Goal: Download file/media

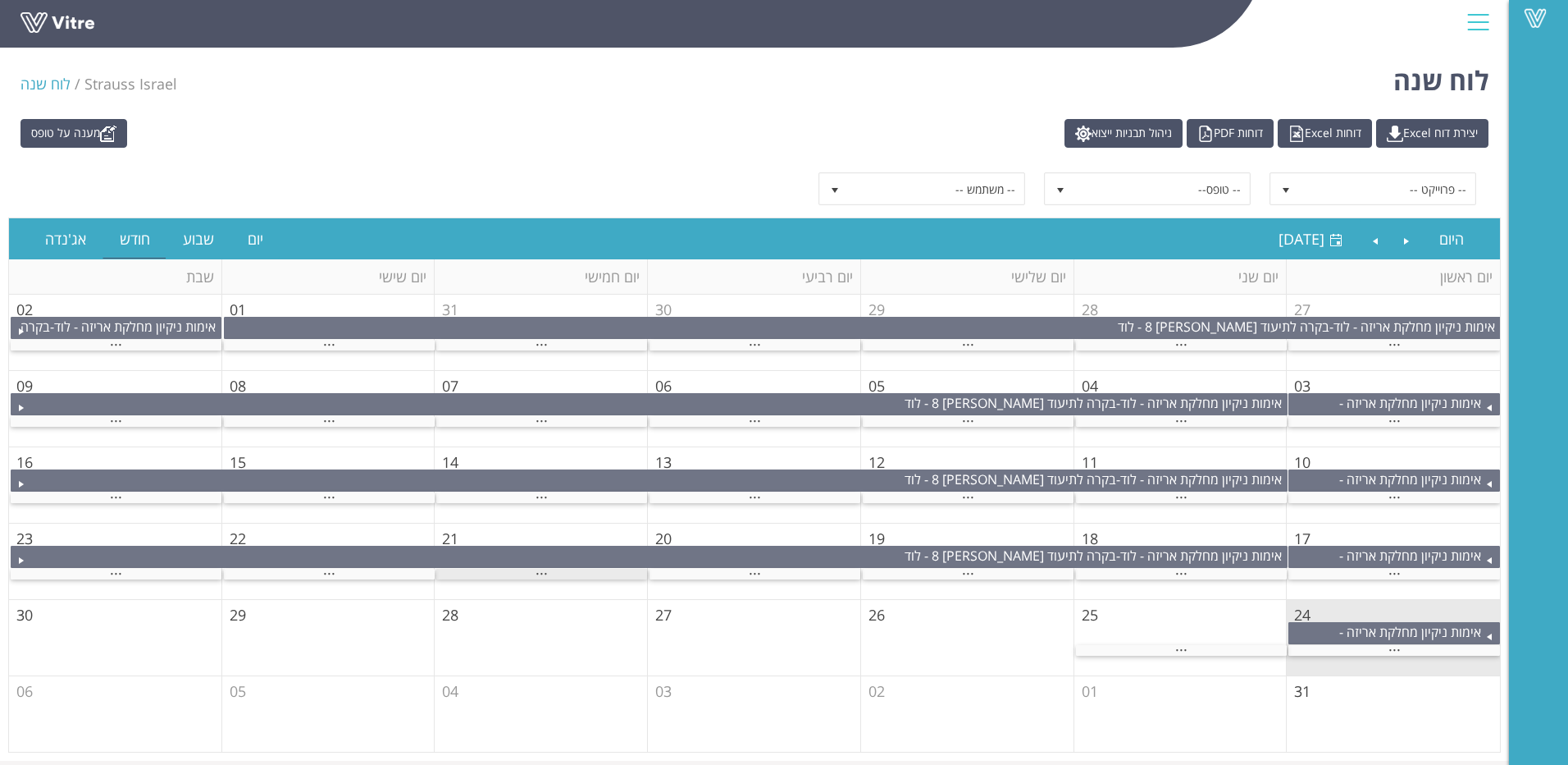
click at [528, 570] on div "..." at bounding box center [542, 574] width 211 height 11
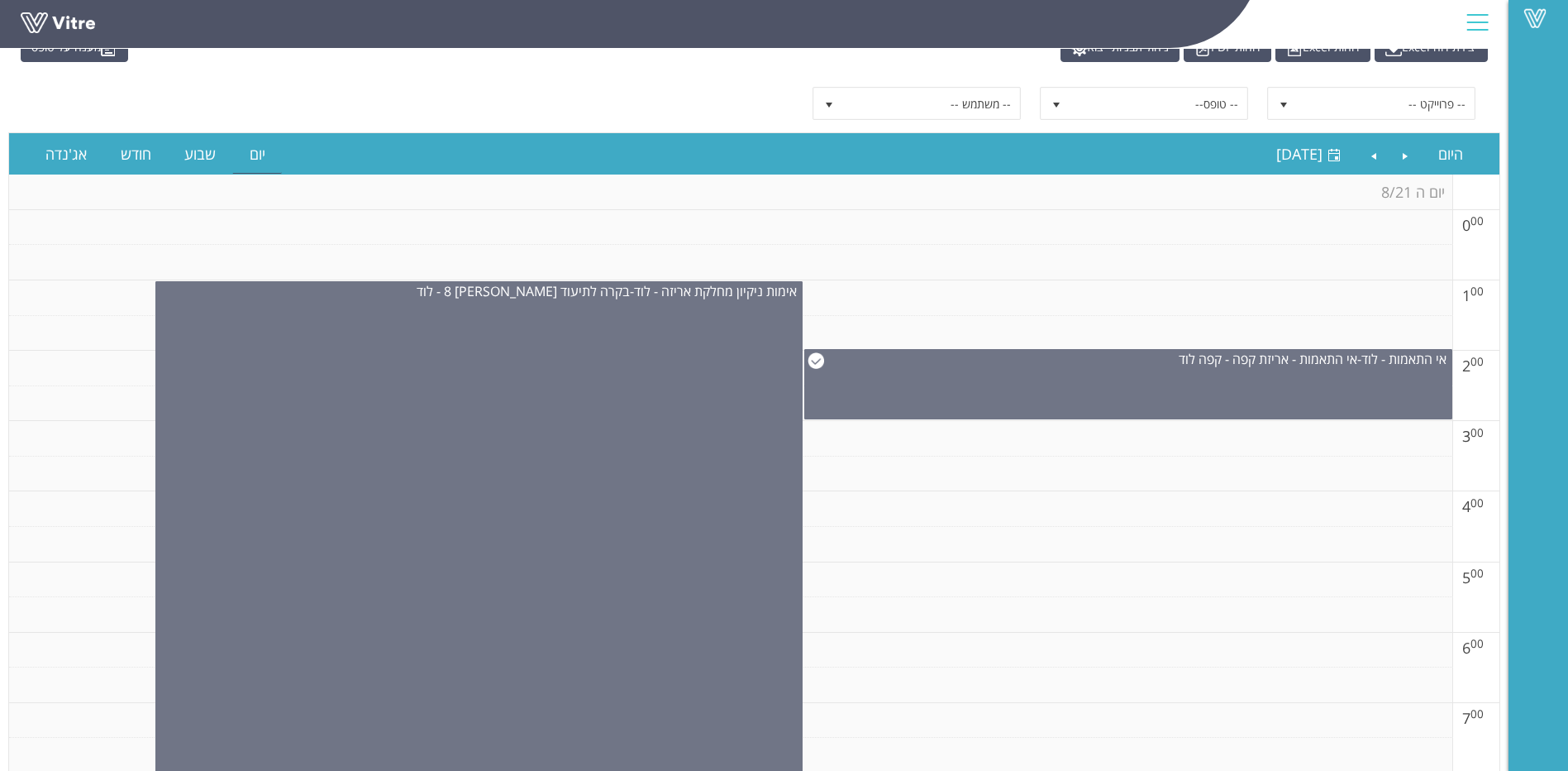
scroll to position [82, 0]
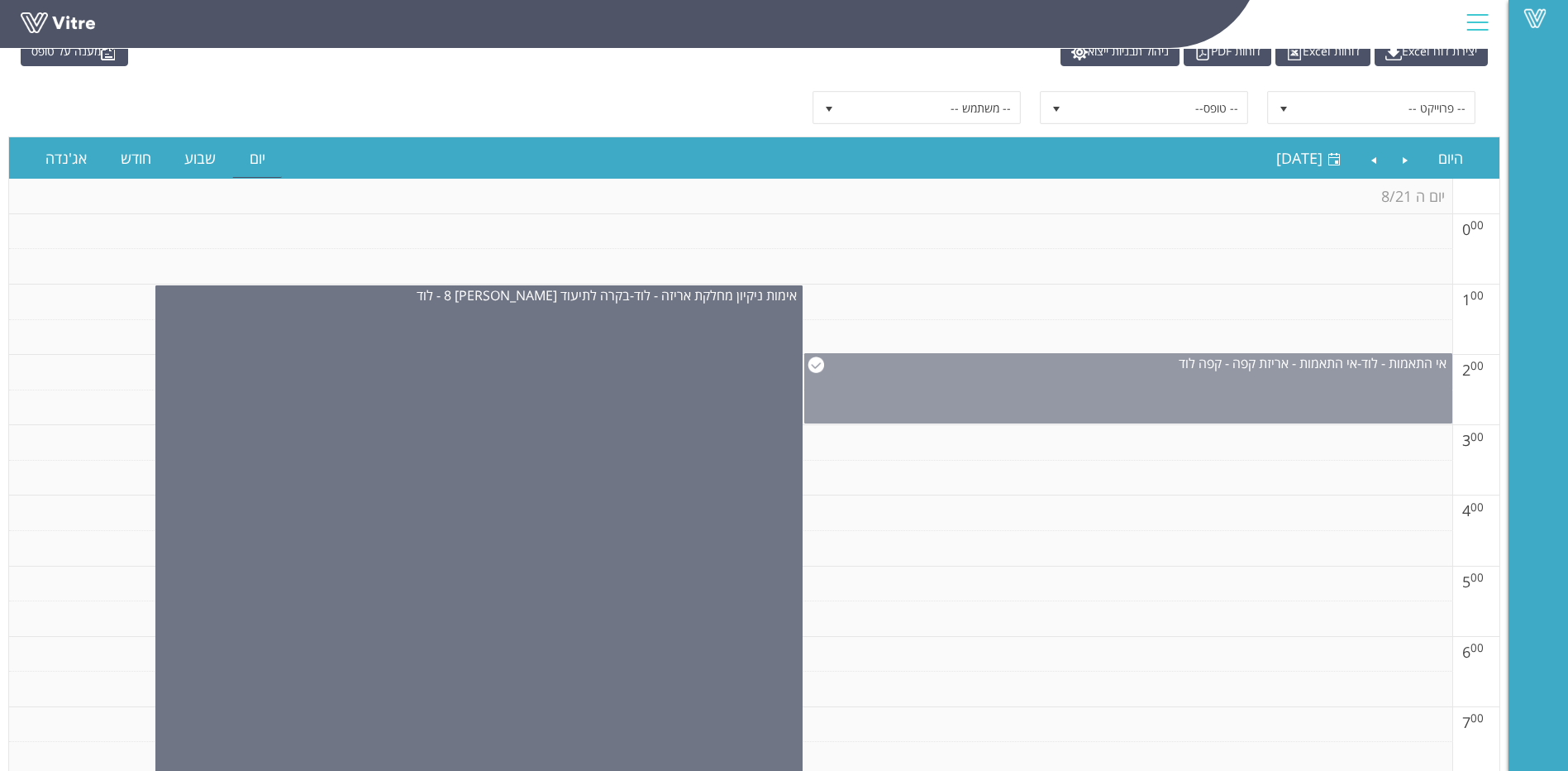
click at [1075, 383] on div "אי התאמות - לוד - אי התאמות - אריזת קפה - קפה לוד" at bounding box center [1129, 388] width 648 height 70
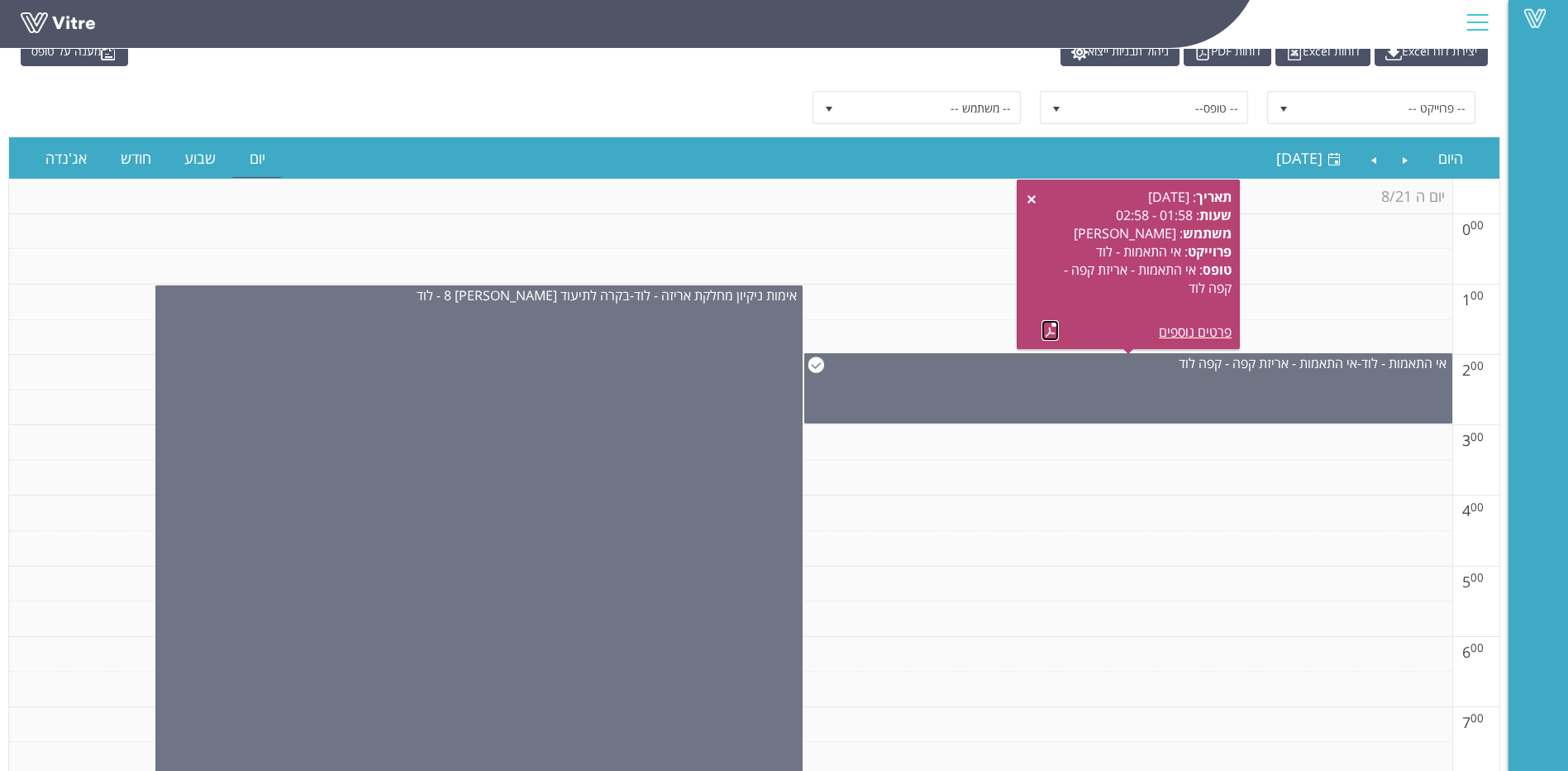
click at [1052, 327] on link at bounding box center [1051, 330] width 18 height 20
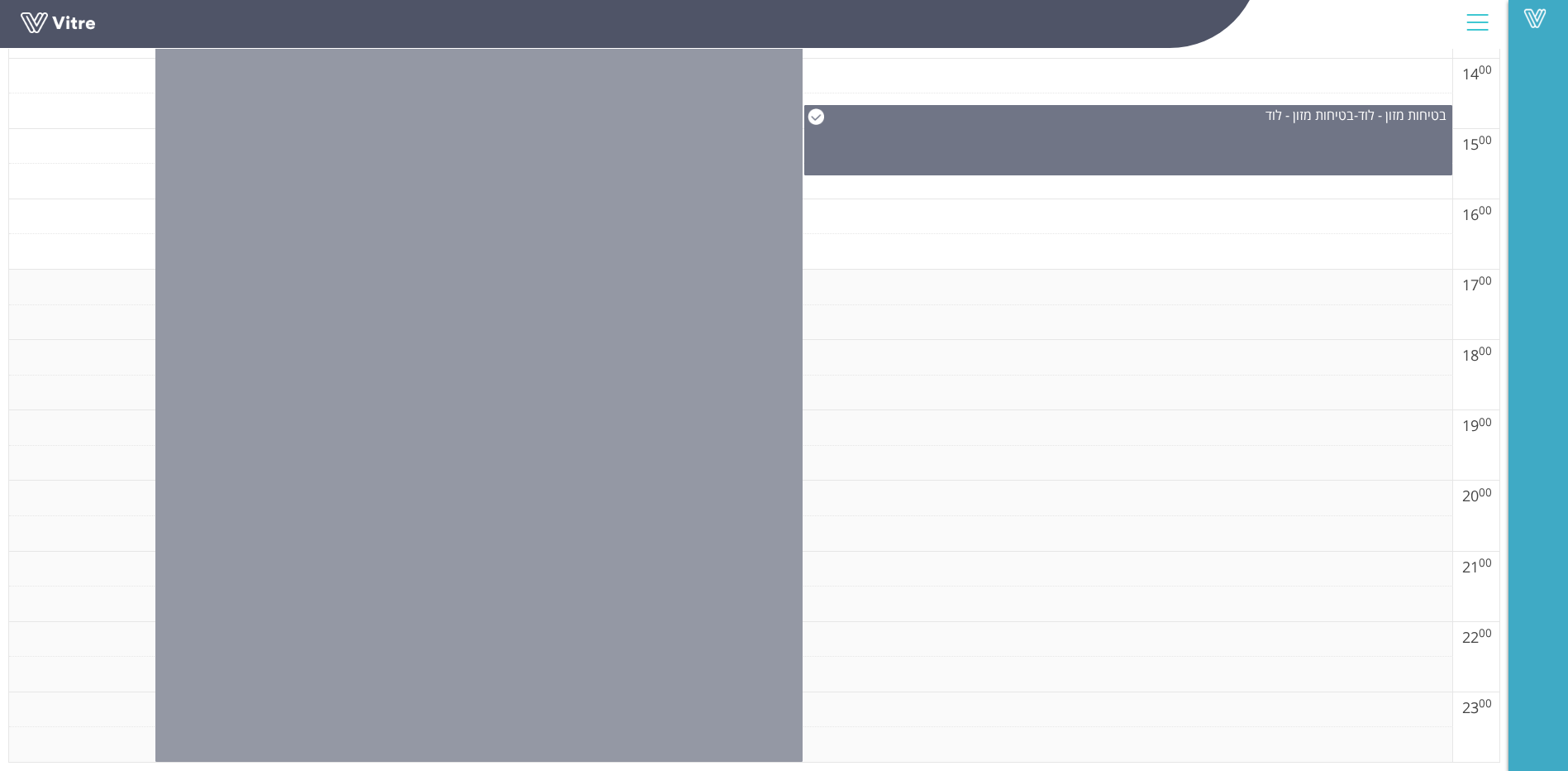
scroll to position [811, 0]
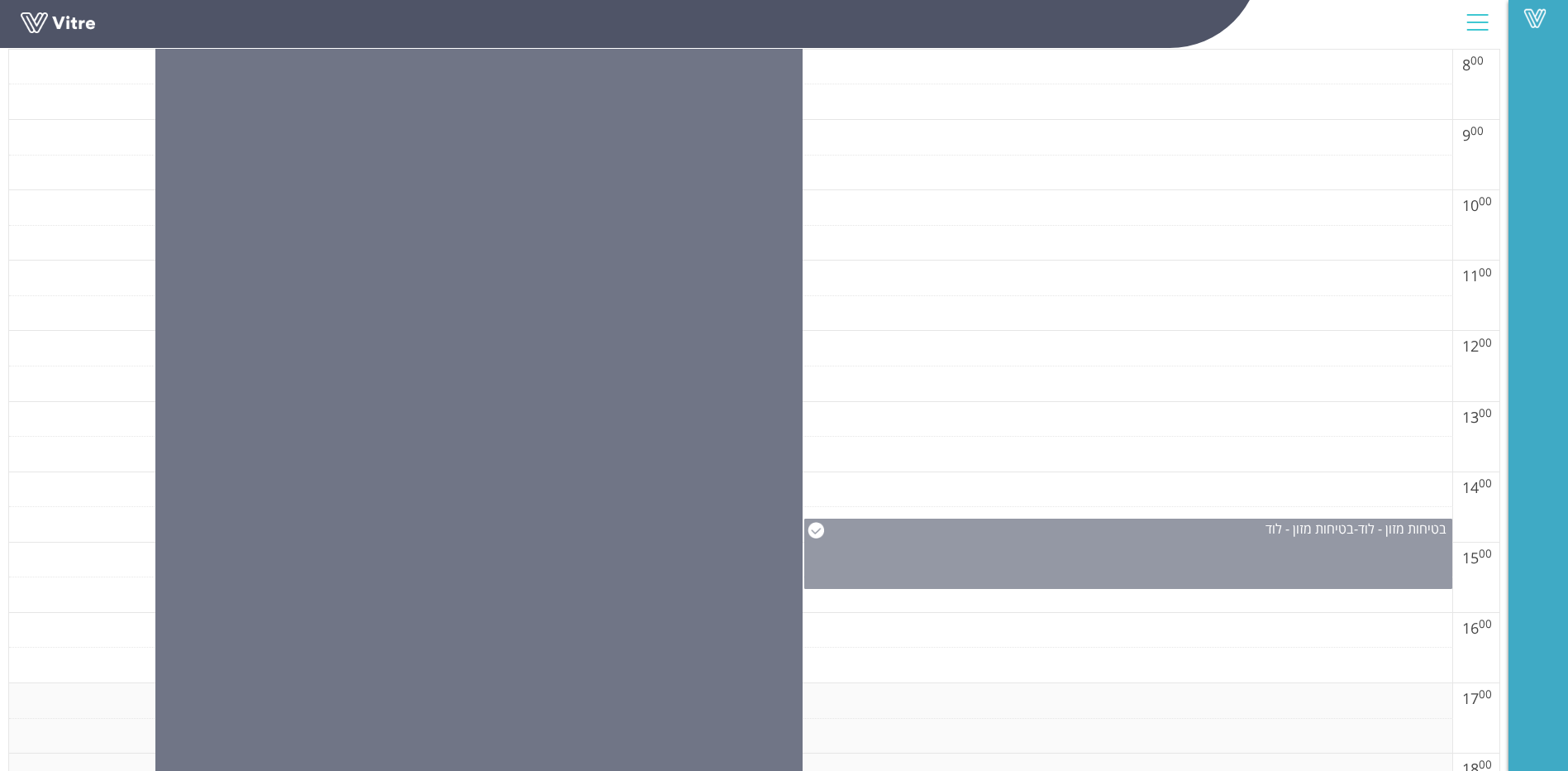
click at [1201, 557] on div "בטיחות מזון - לוד - בטיחות מזון - לוד" at bounding box center [1129, 553] width 648 height 70
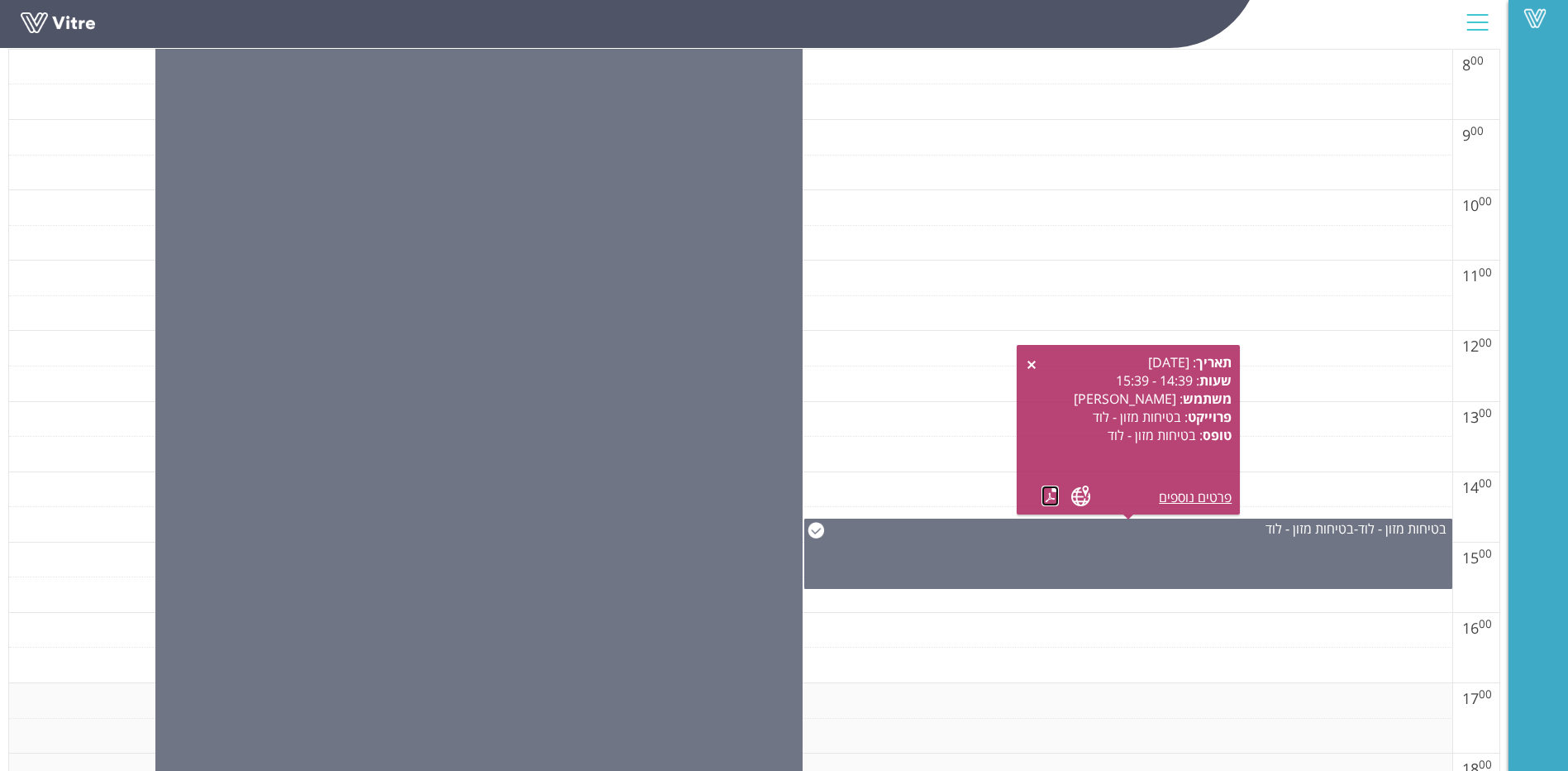
click at [1046, 505] on link at bounding box center [1051, 495] width 18 height 20
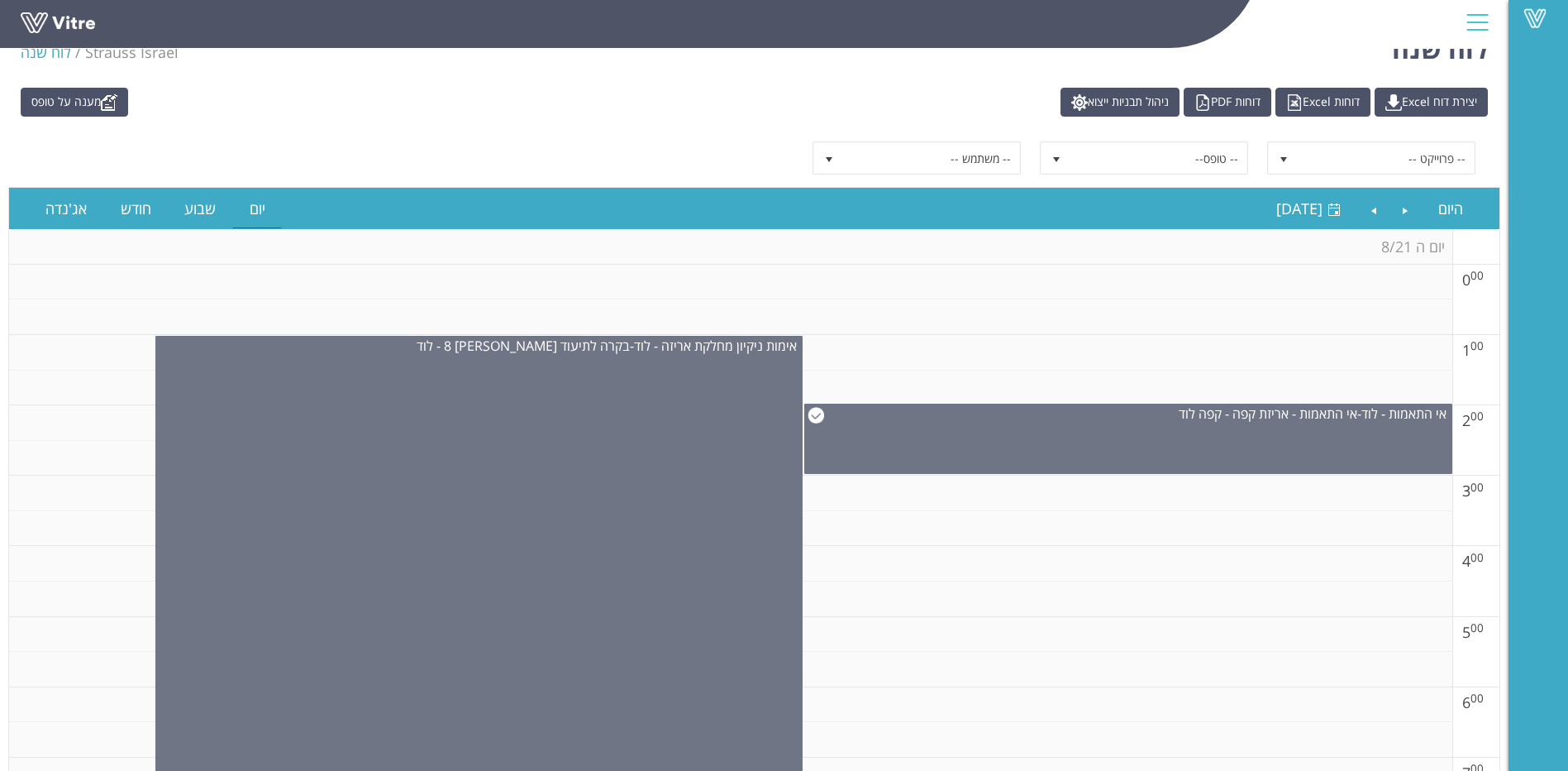
scroll to position [0, 0]
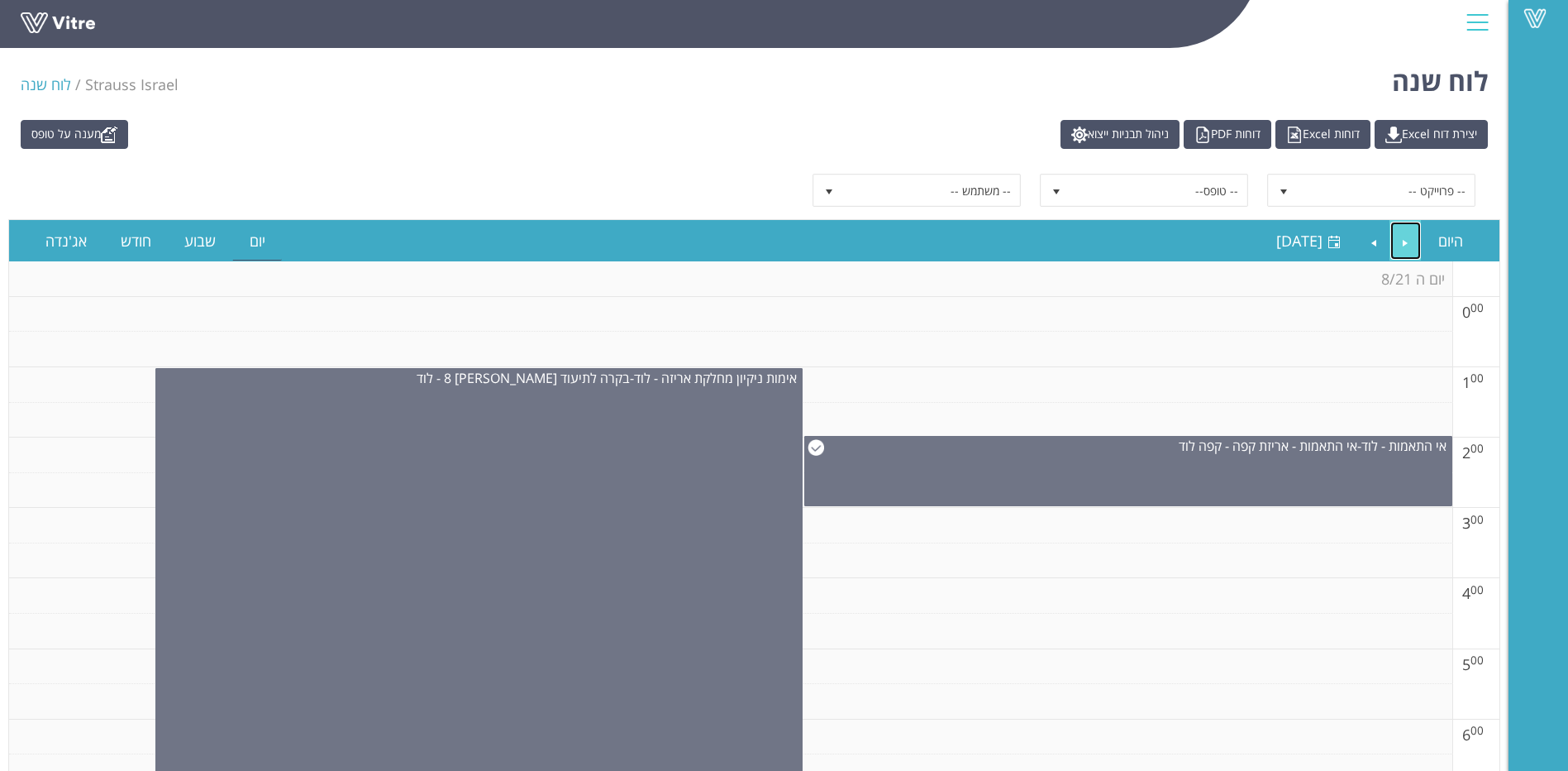
click at [1411, 249] on link "Previous" at bounding box center [1406, 240] width 31 height 38
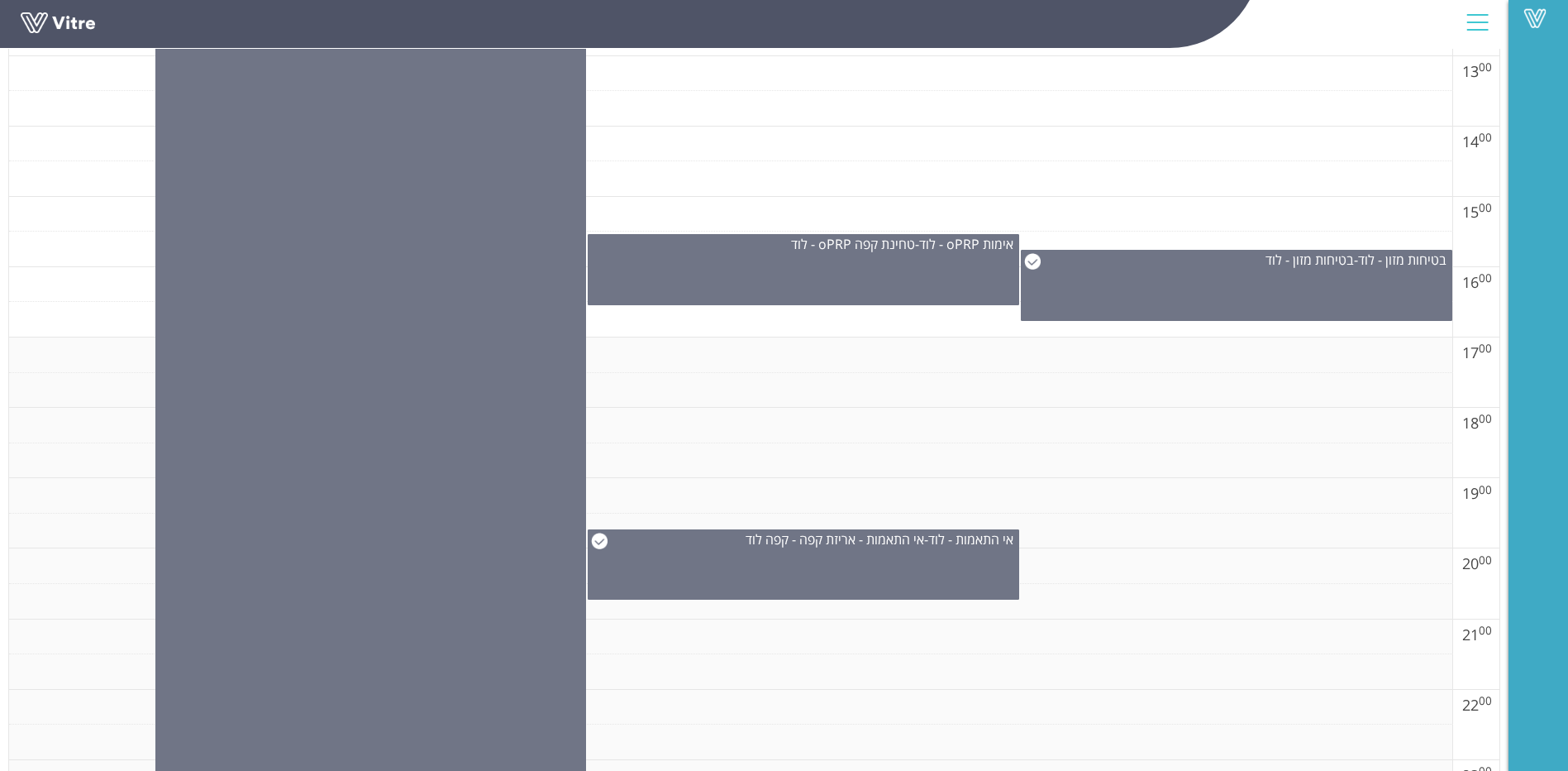
scroll to position [1158, 0]
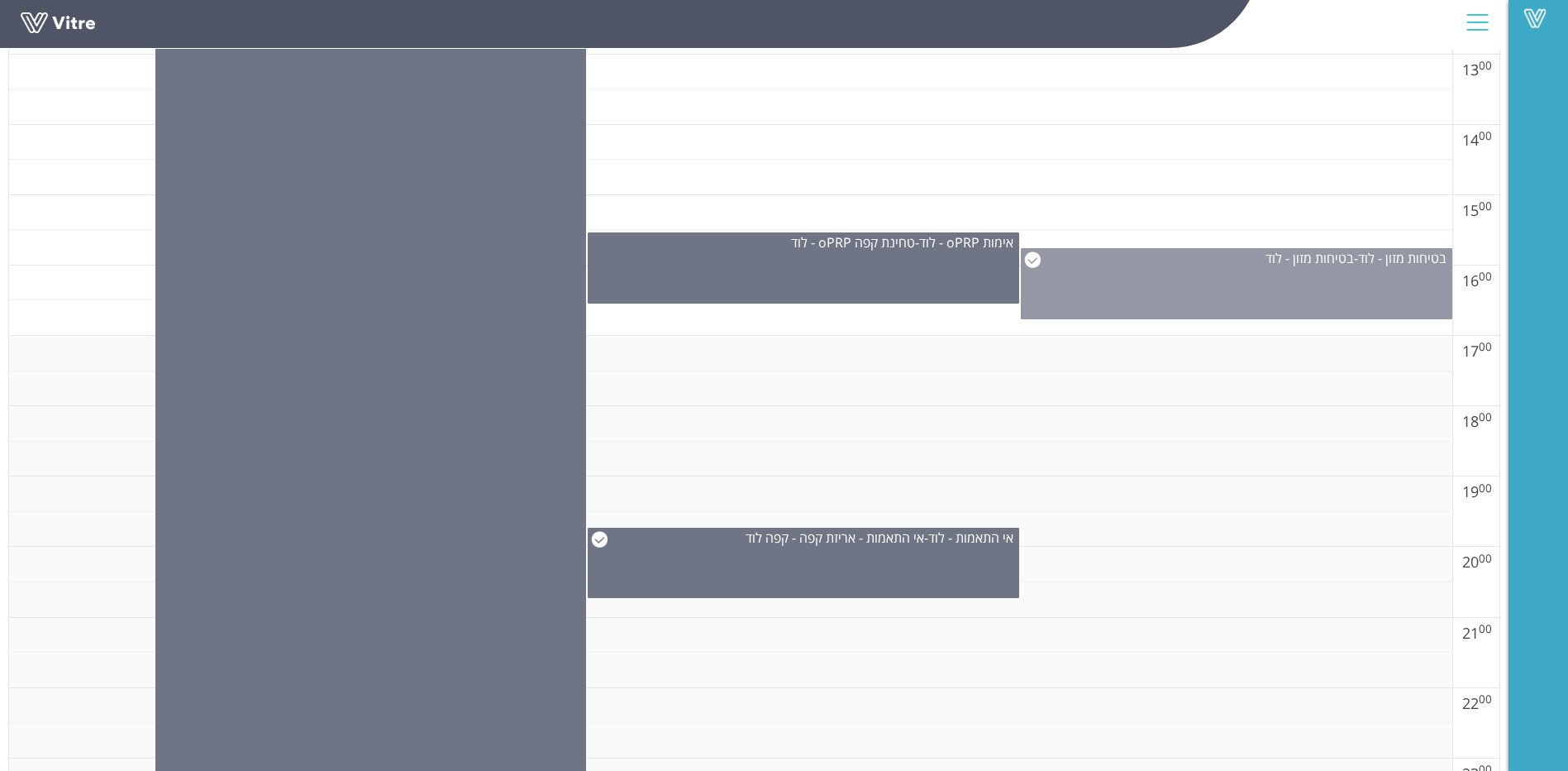
click at [1208, 310] on div "בטיחות מזון - לוד - בטיחות מזון - לוד" at bounding box center [1237, 284] width 431 height 71
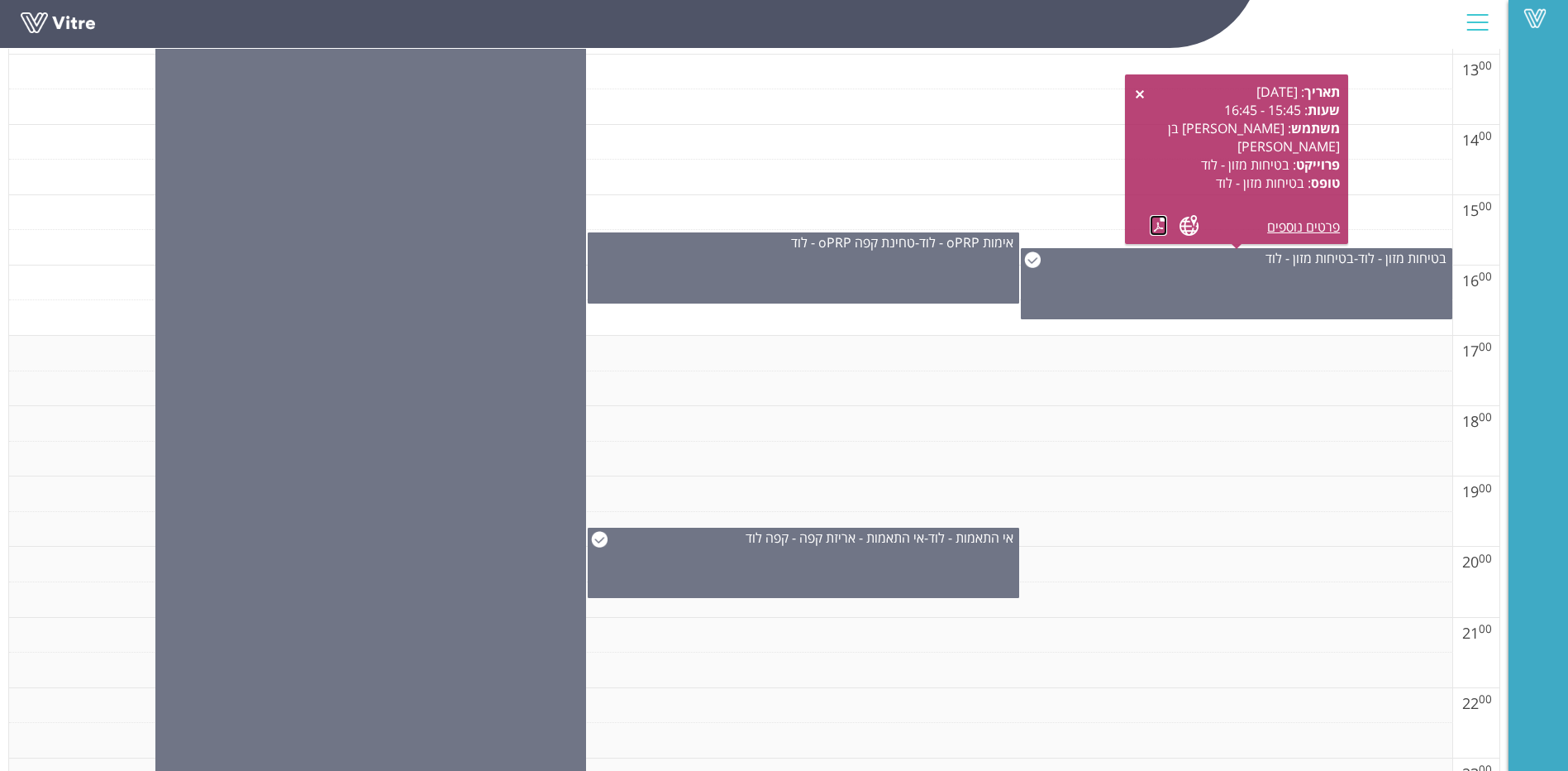
click at [1159, 230] on link at bounding box center [1159, 225] width 18 height 20
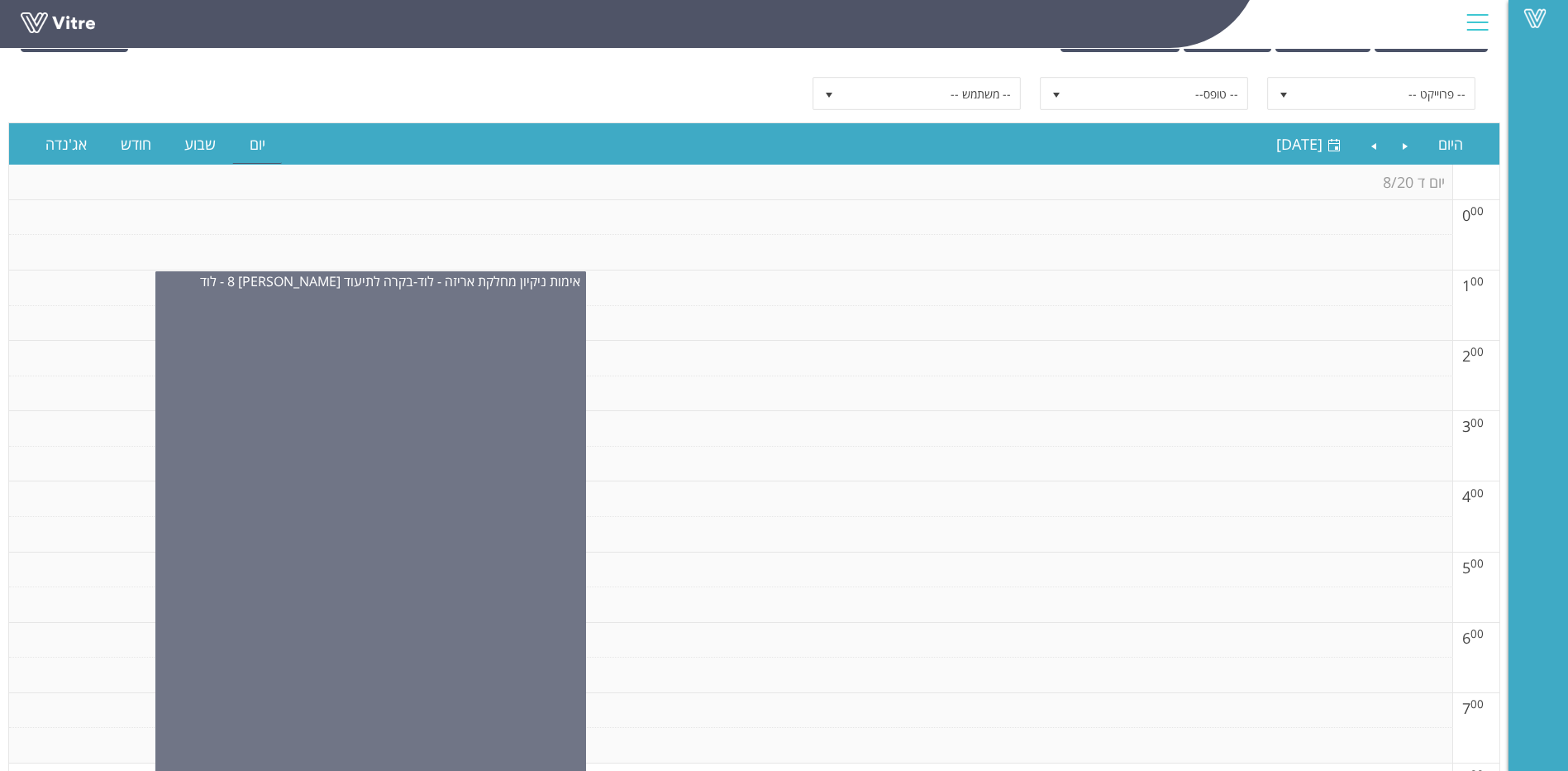
scroll to position [0, 0]
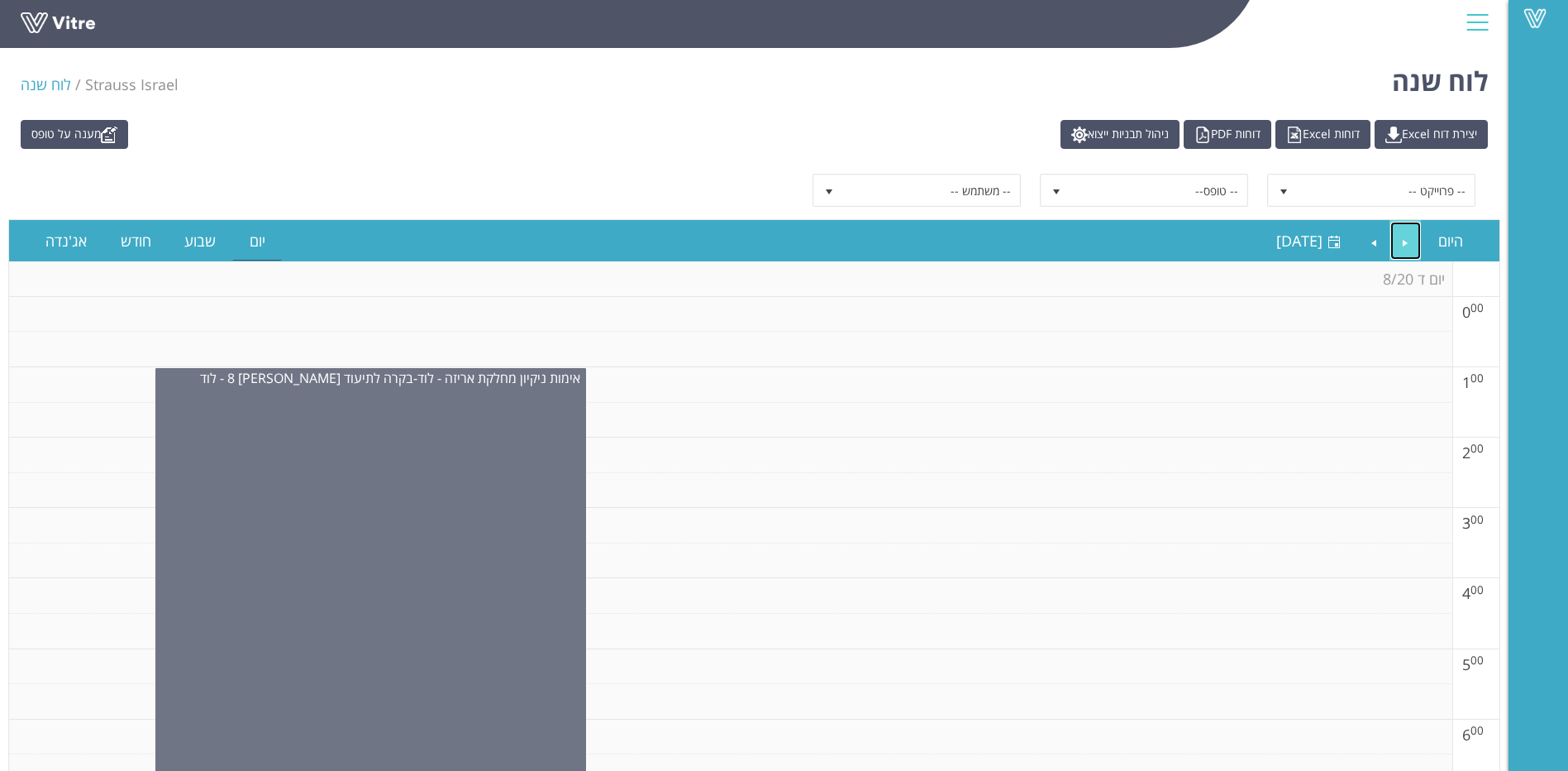
click at [1399, 248] on link "Previous" at bounding box center [1406, 240] width 31 height 38
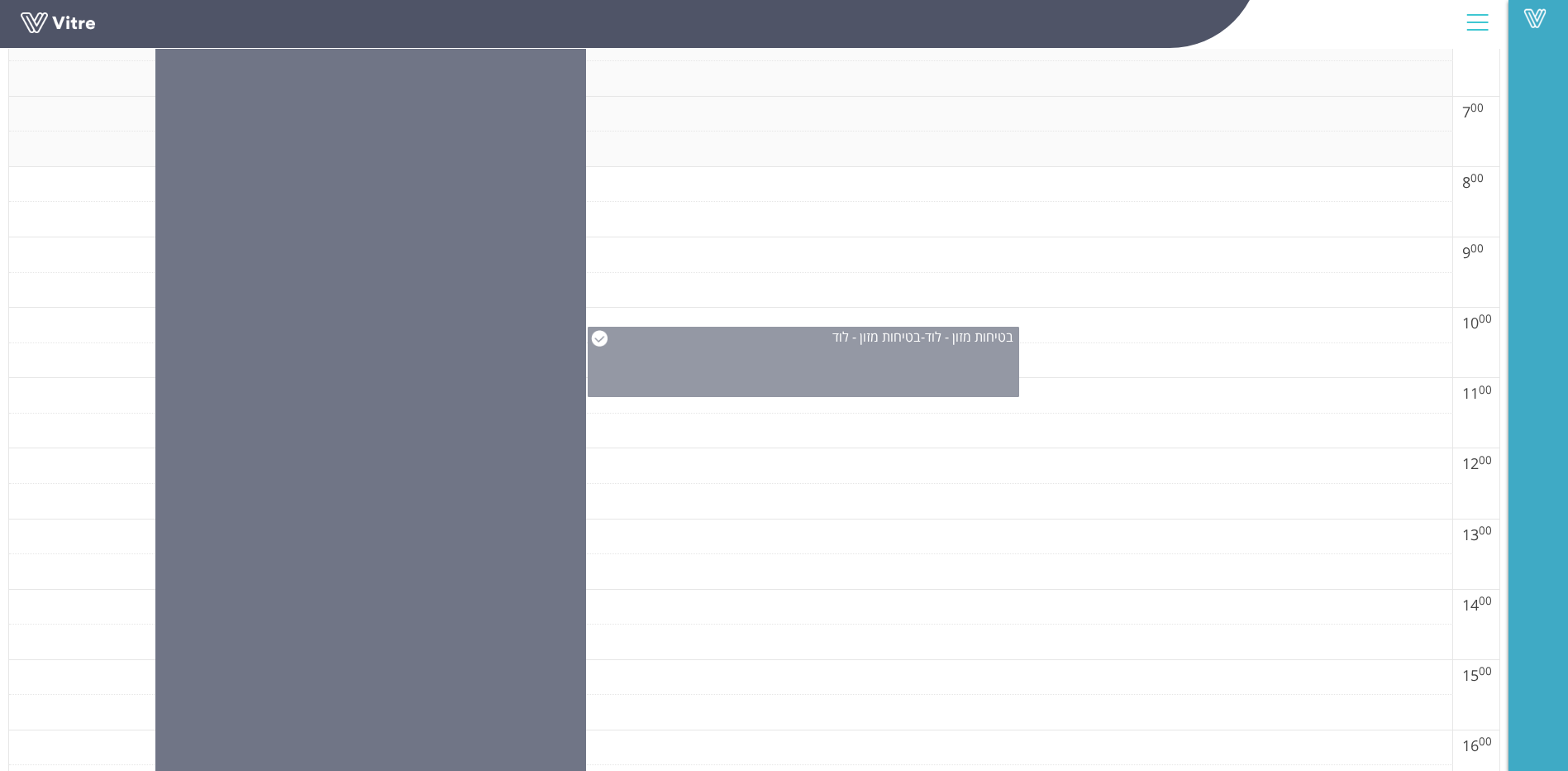
scroll to position [827, 0]
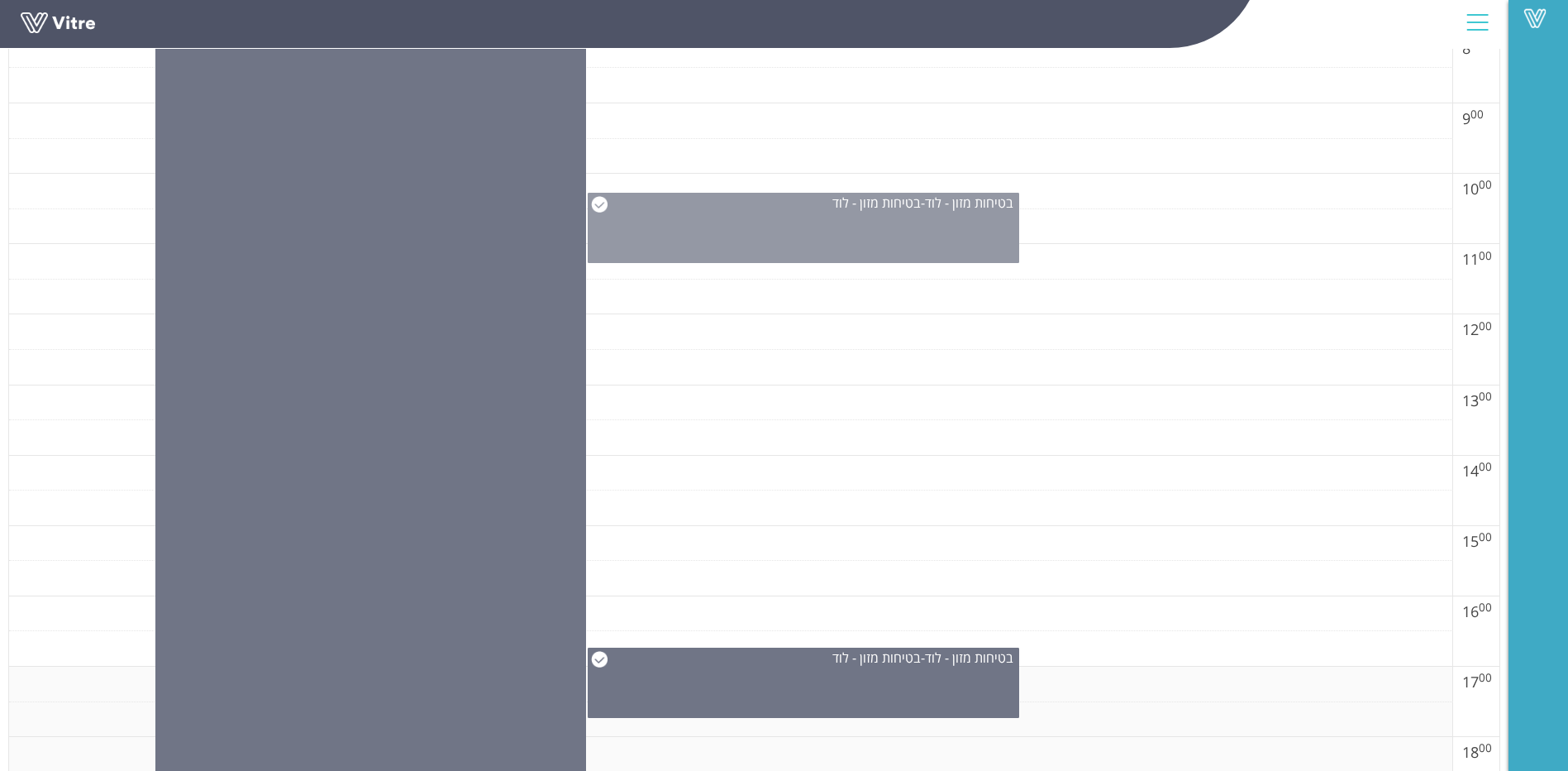
click at [860, 230] on div "בטיחות מזון - לוד - בטיחות מזון - לוד" at bounding box center [803, 227] width 431 height 70
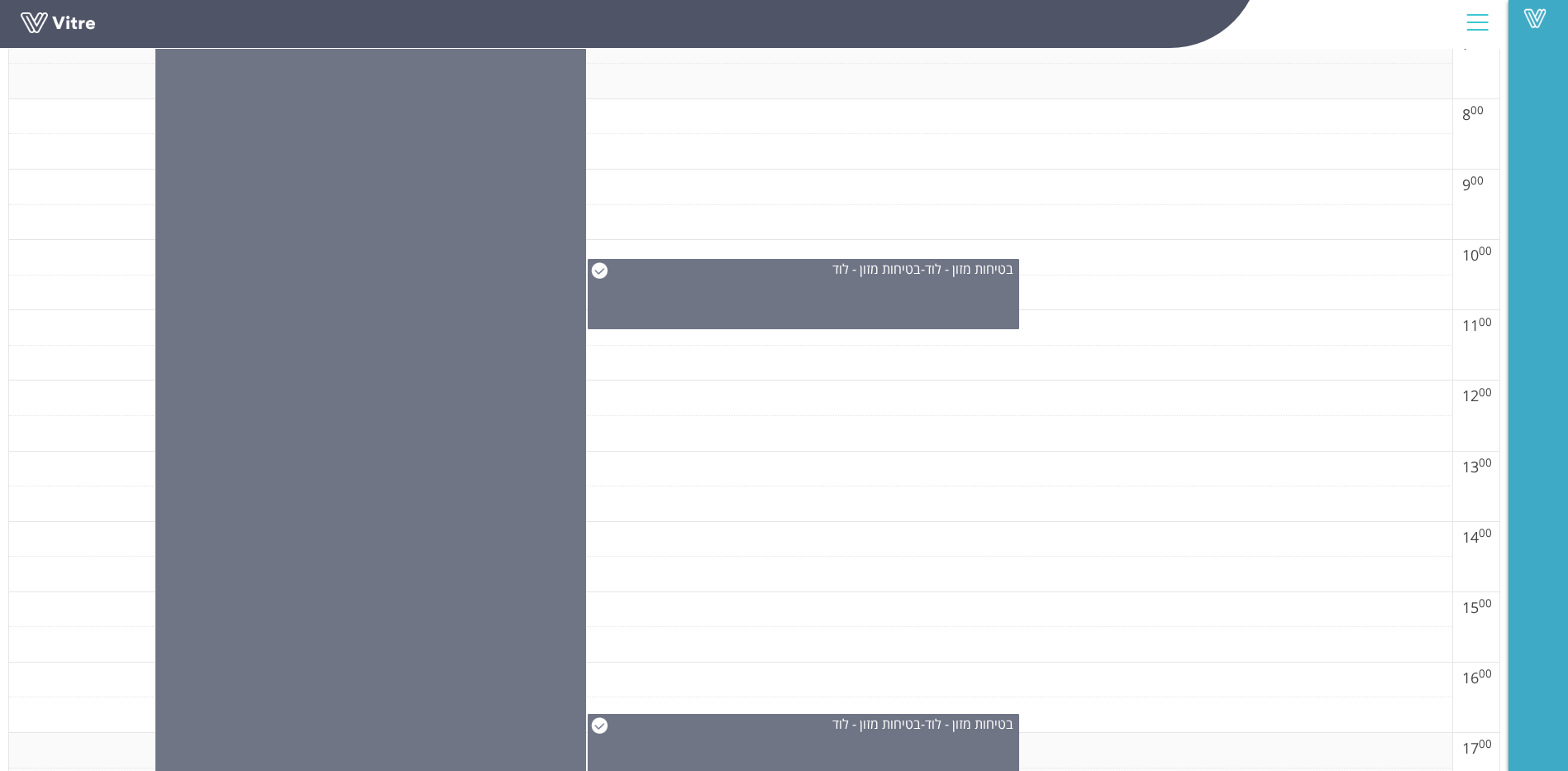
scroll to position [662, 0]
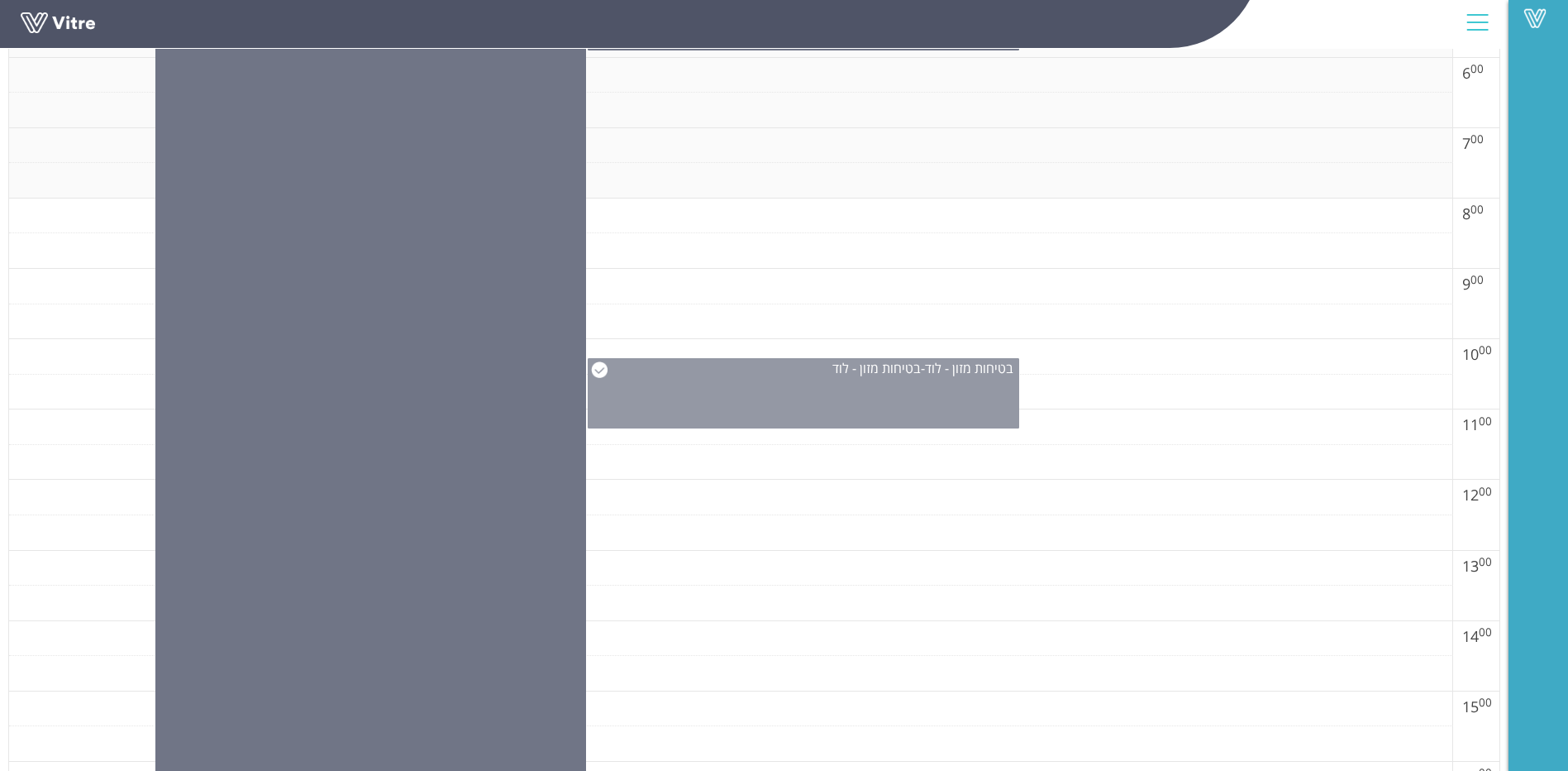
click at [725, 395] on div "בטיחות מזון - לוד - בטיחות מזון - לוד" at bounding box center [803, 393] width 431 height 70
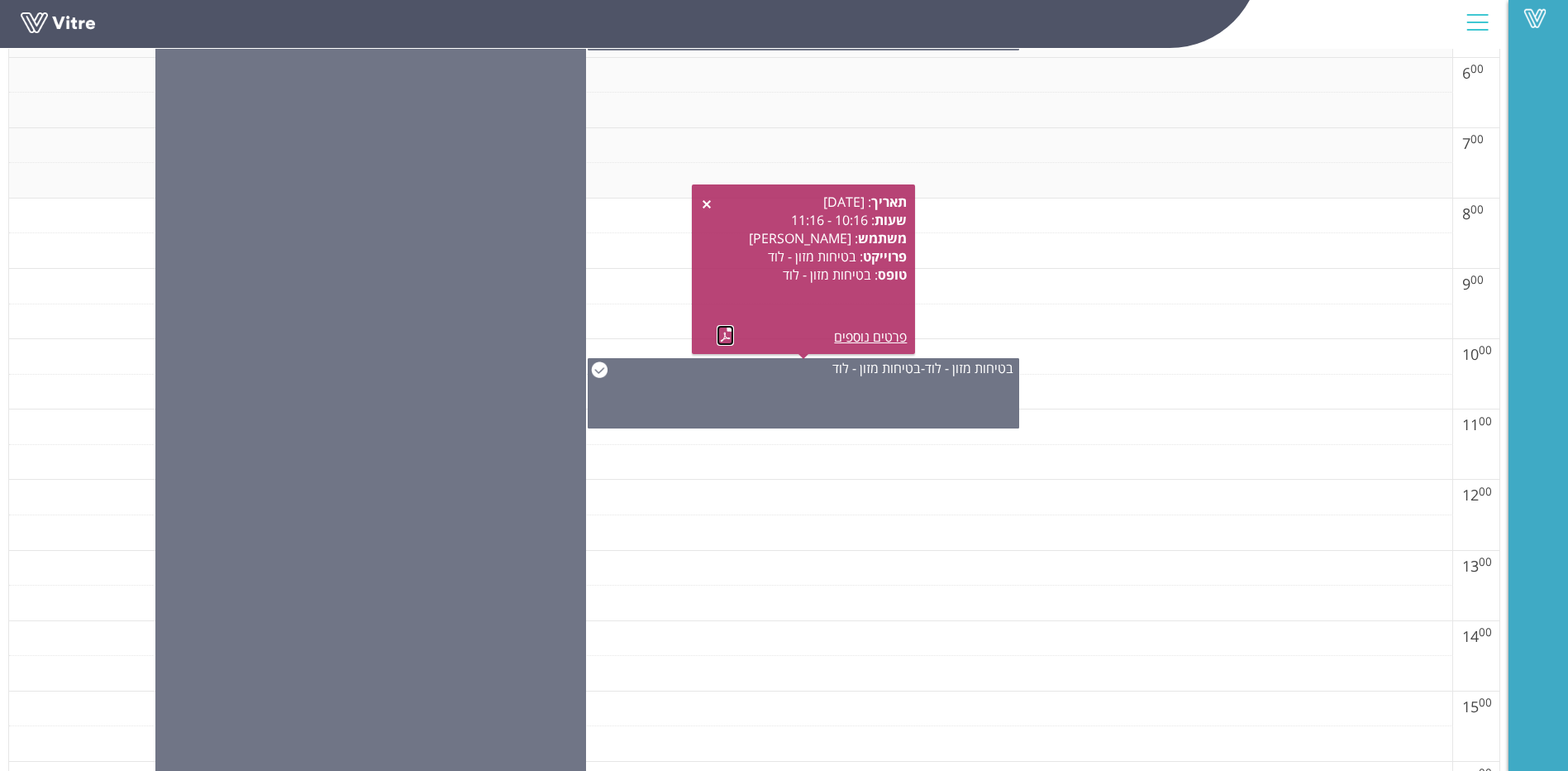
click at [725, 329] on link at bounding box center [726, 335] width 18 height 20
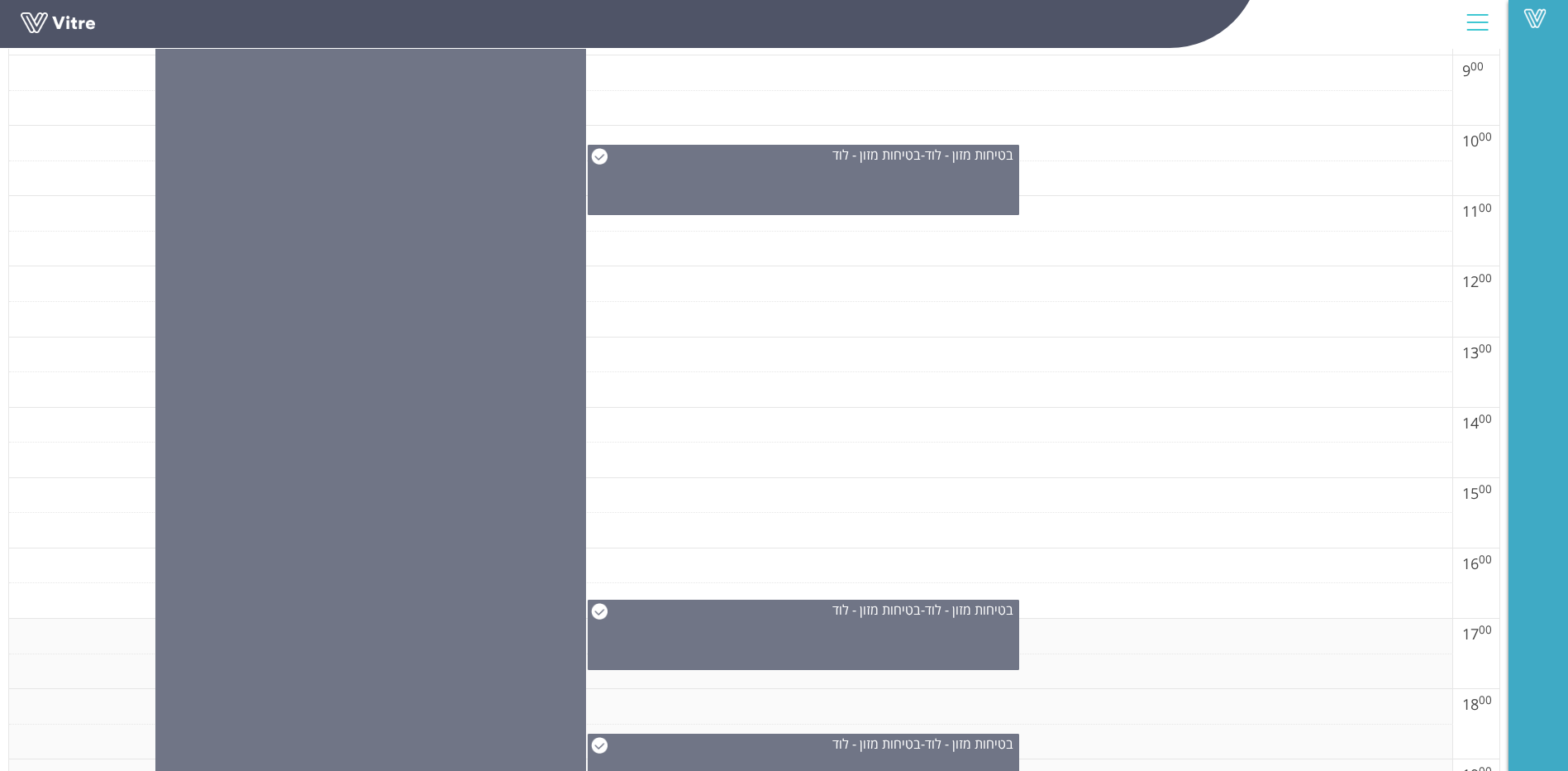
scroll to position [1075, 0]
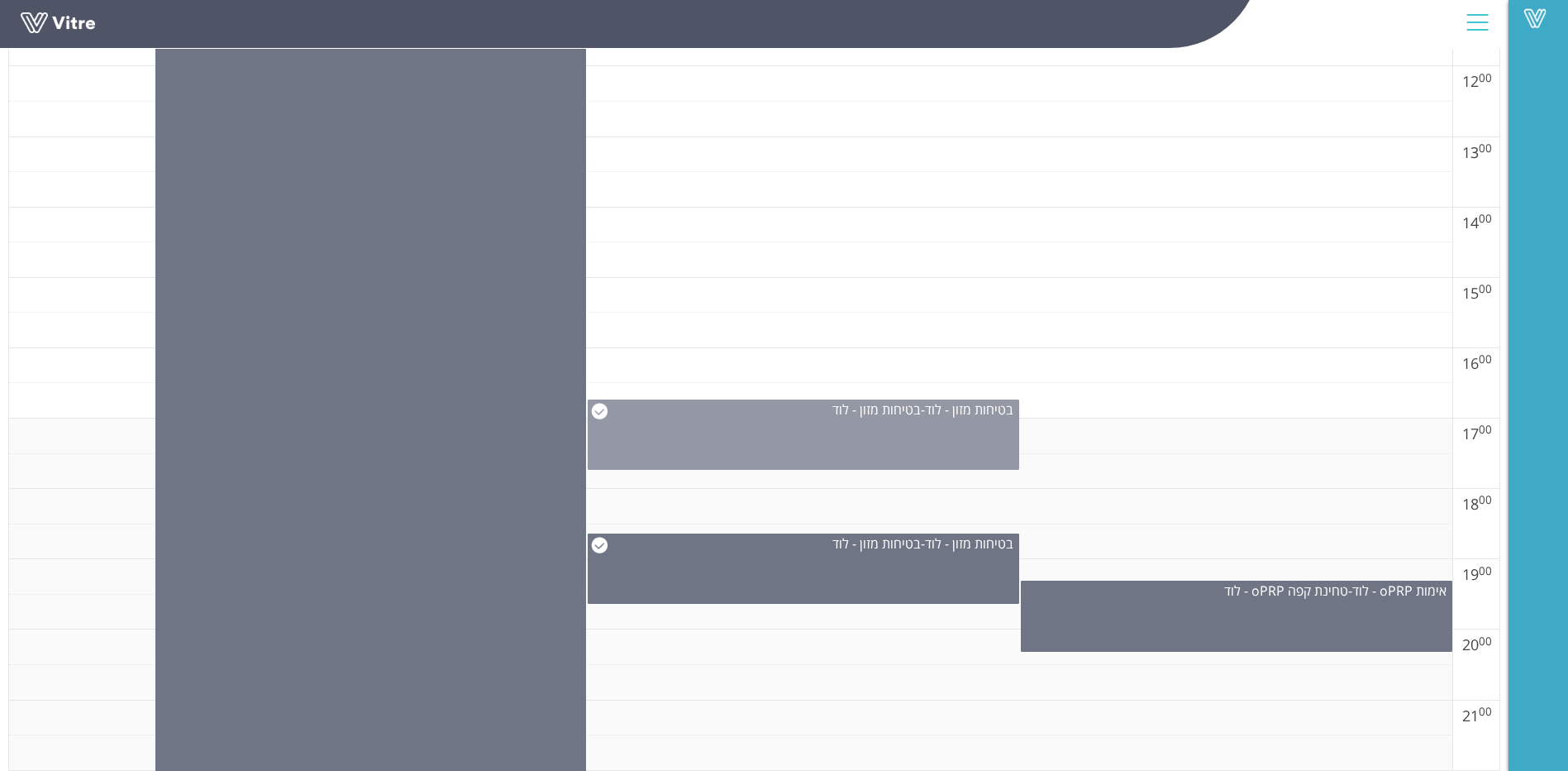
click at [864, 448] on div "בטיחות מזון - לוד - בטיחות מזון - לוד" at bounding box center [803, 434] width 431 height 70
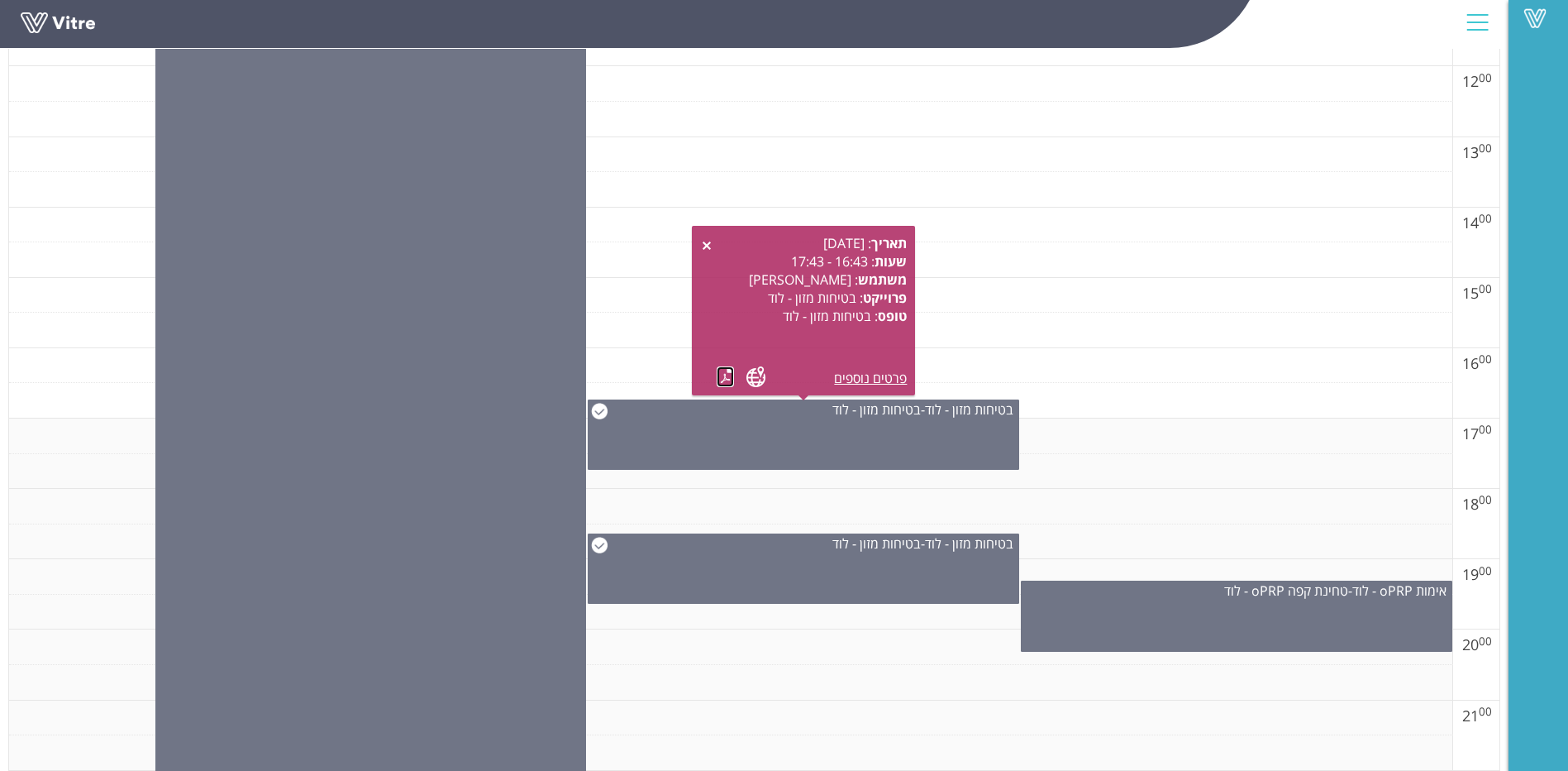
click at [718, 375] on link at bounding box center [726, 376] width 18 height 20
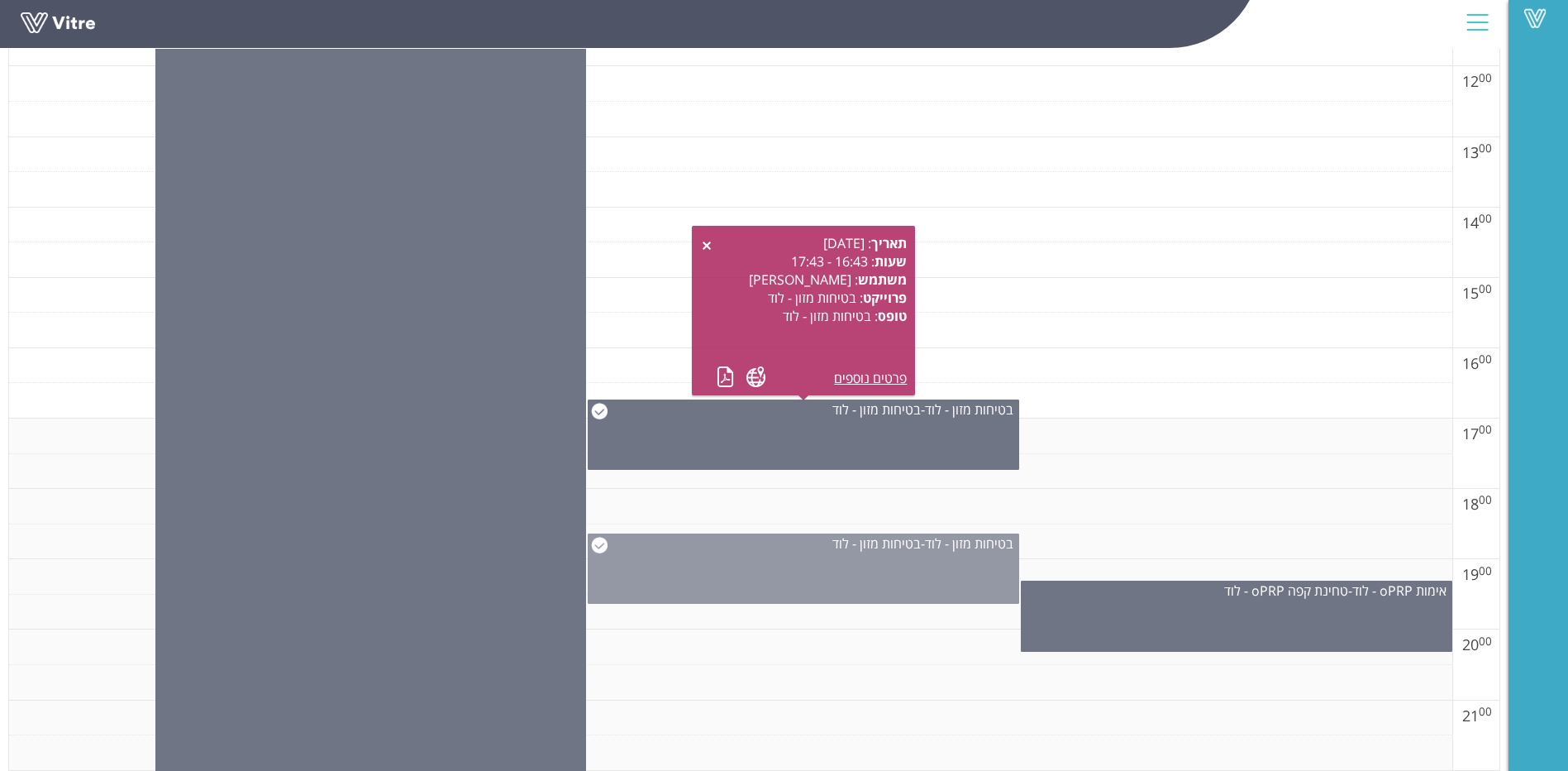
click at [820, 541] on div "בטיחות מזון - לוד - בטיחות מזון - לוד" at bounding box center [803, 543] width 430 height 19
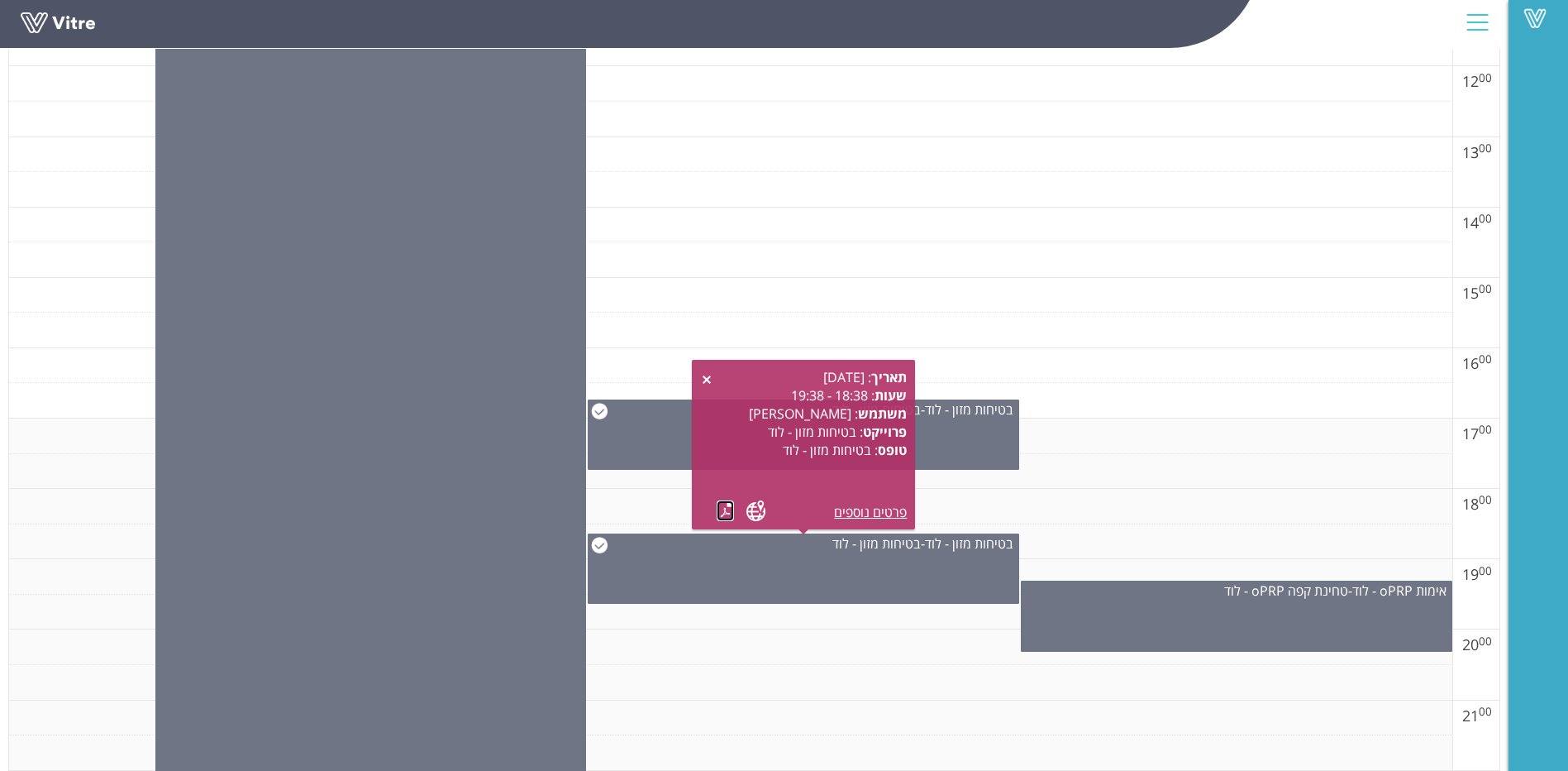
click at [719, 510] on link at bounding box center [726, 510] width 18 height 20
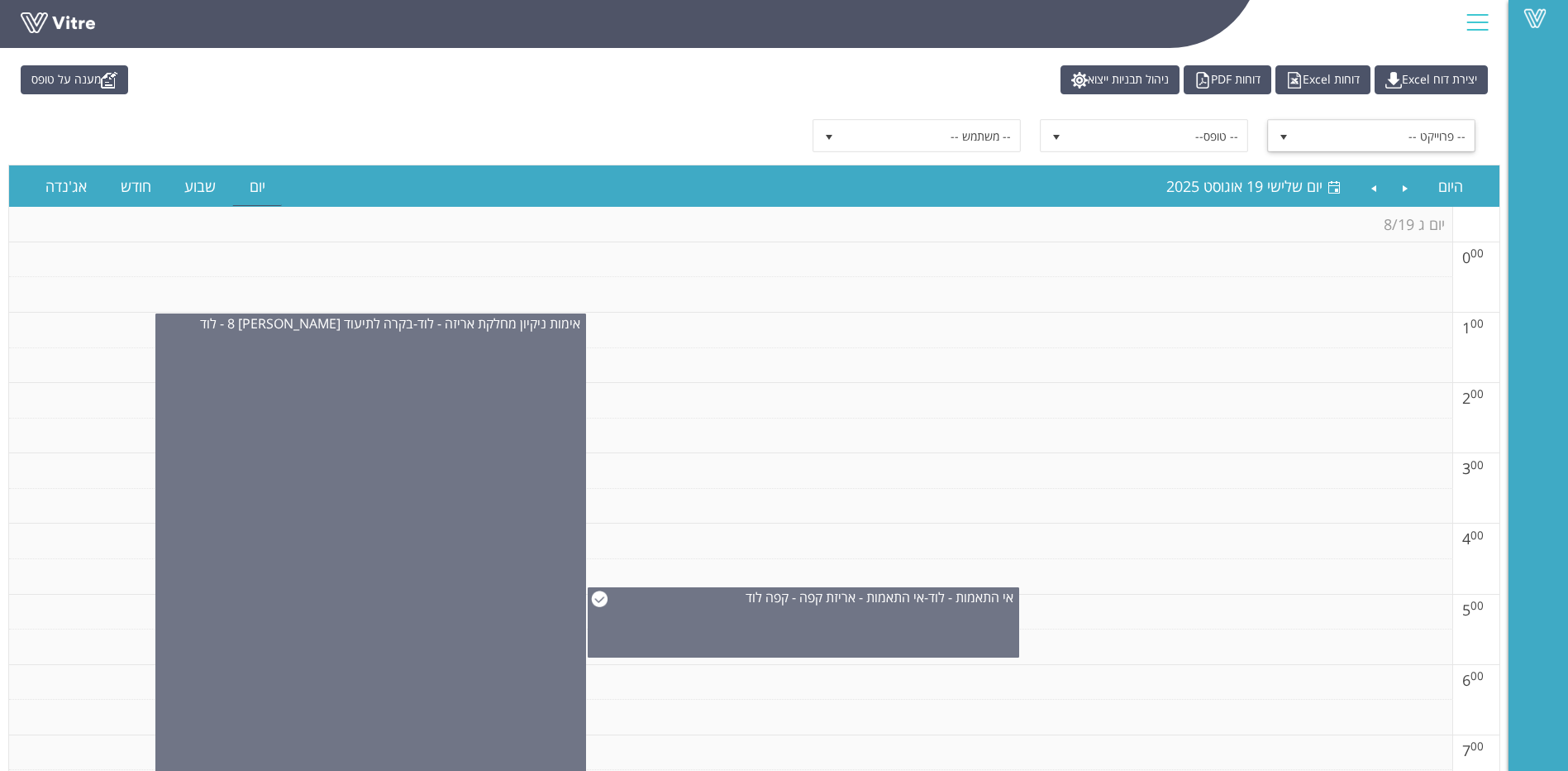
scroll to position [82, 0]
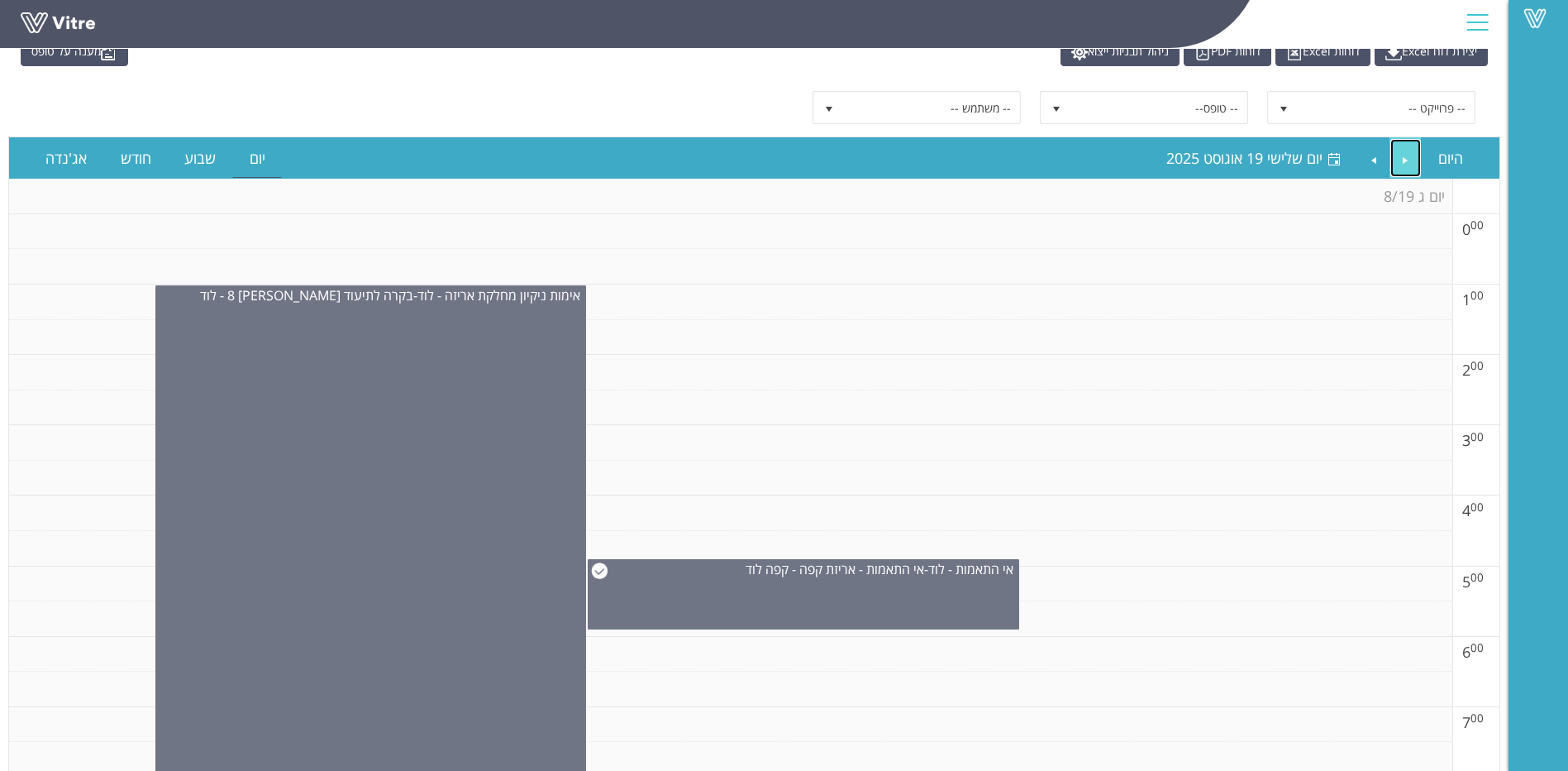
click at [1402, 155] on link "Previous" at bounding box center [1406, 158] width 31 height 38
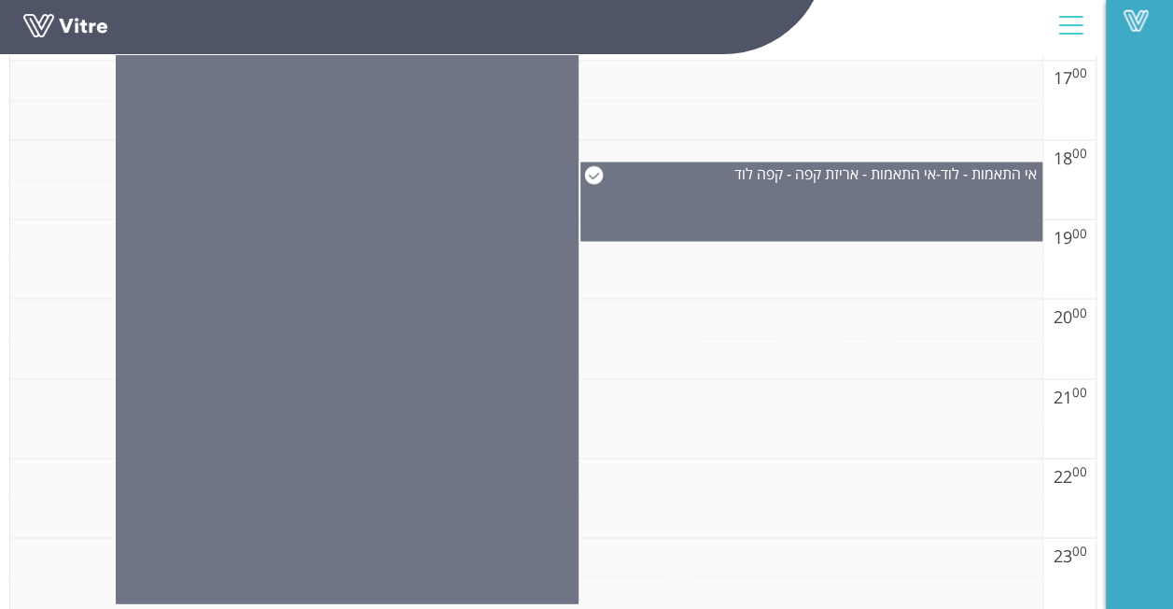
scroll to position [1626, 0]
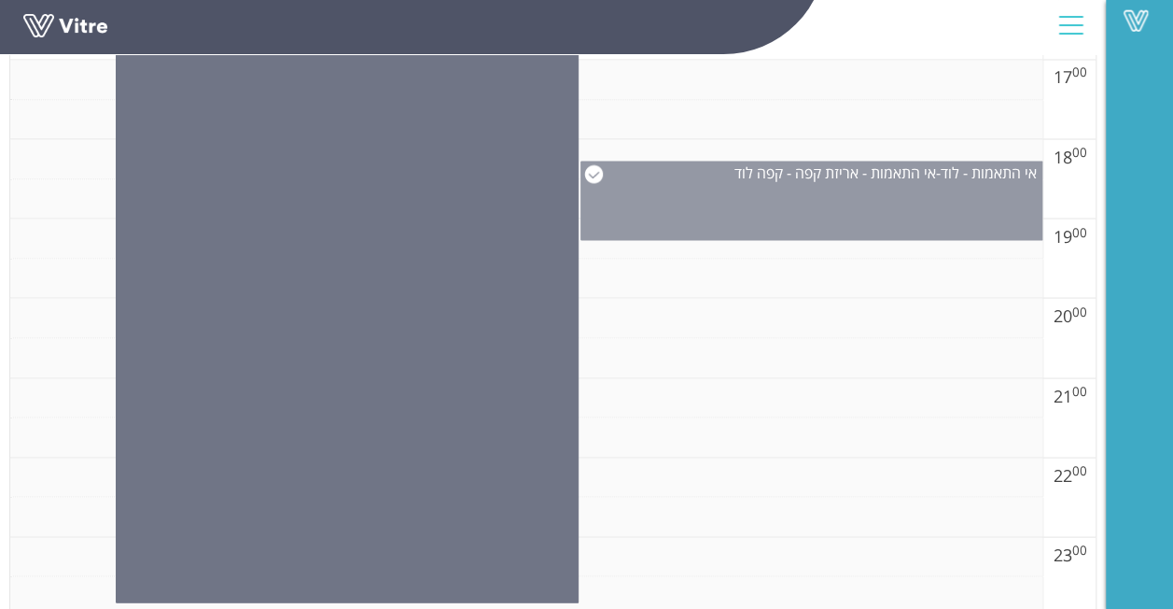
click at [766, 179] on div "אי התאמות - לוד - אי התאמות - אריזת קפה - קפה לוד" at bounding box center [812, 200] width 463 height 79
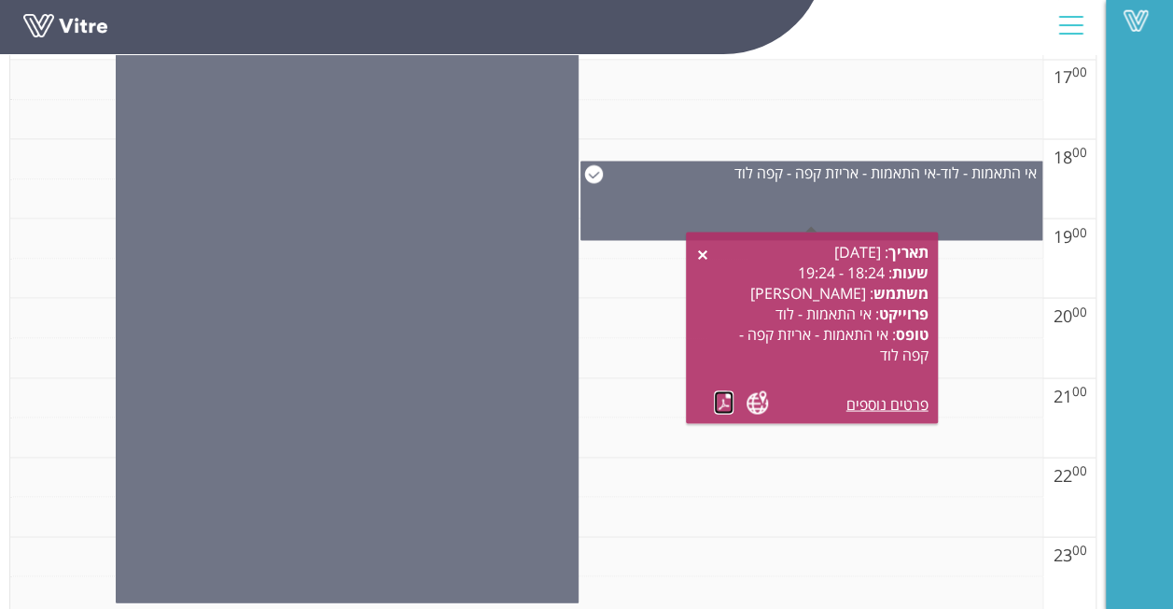
click at [726, 407] on link at bounding box center [724, 401] width 20 height 23
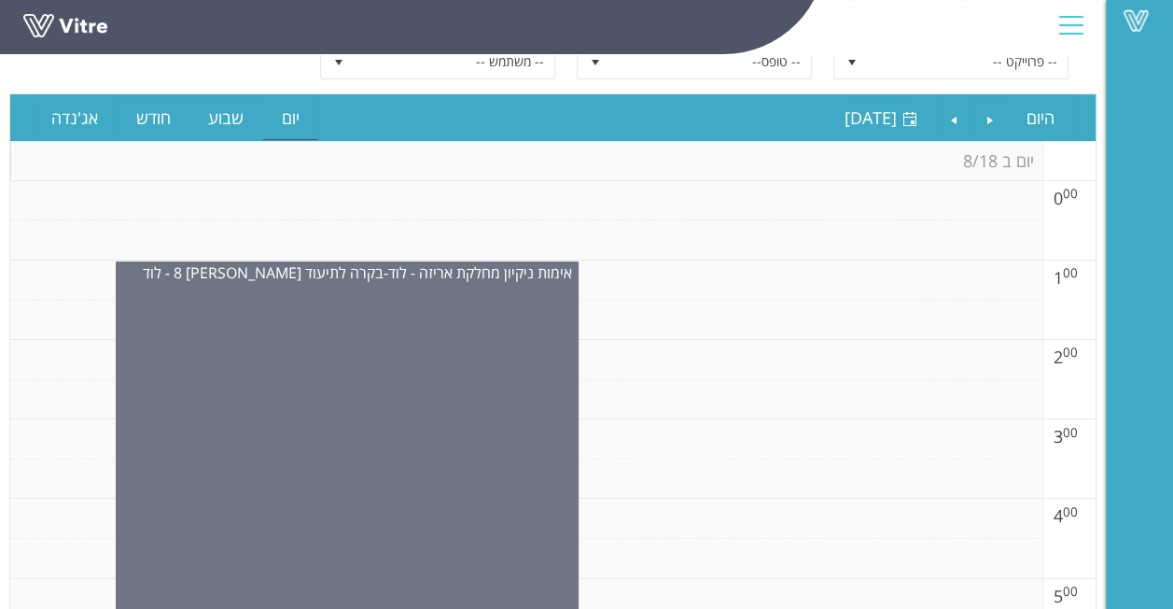
scroll to position [39, 0]
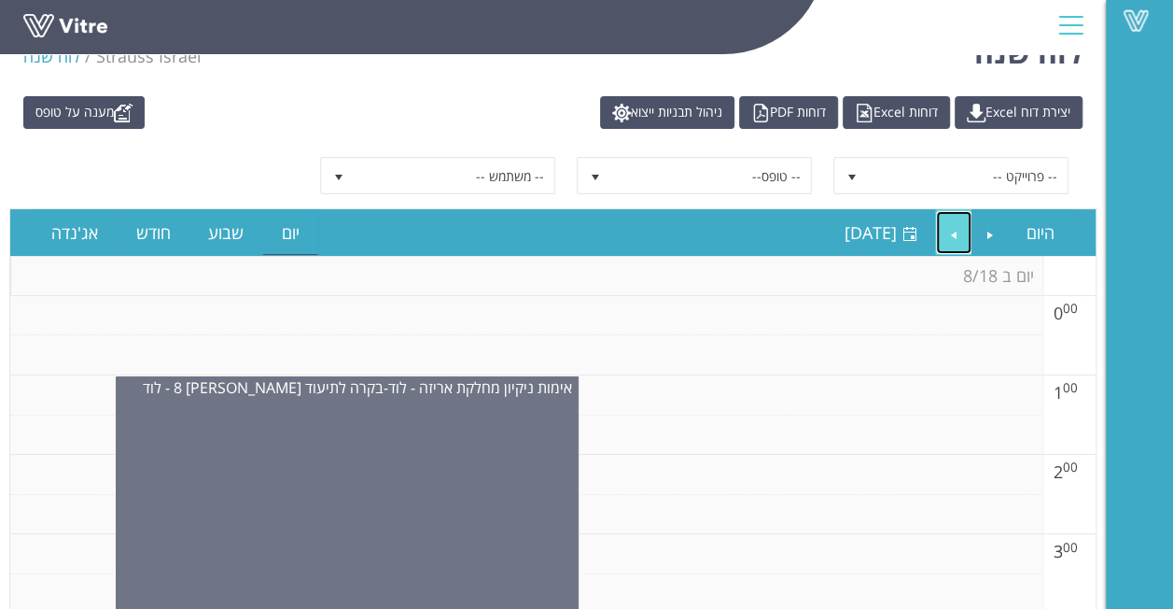
click at [961, 217] on link "Next" at bounding box center [953, 232] width 35 height 43
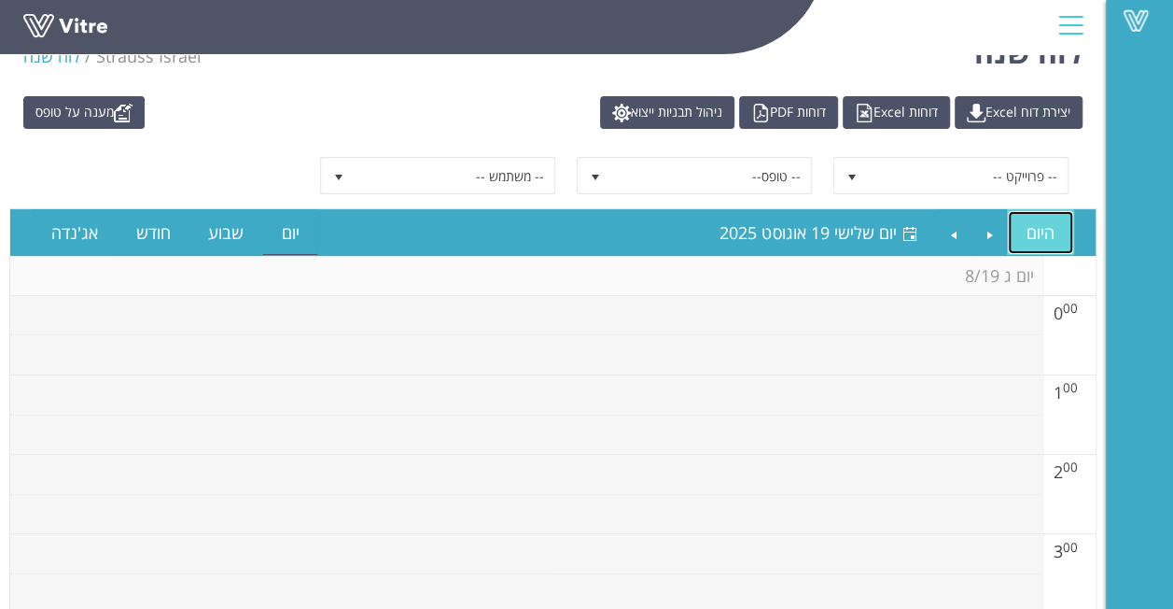
click at [1015, 235] on link "היום" at bounding box center [1040, 232] width 65 height 43
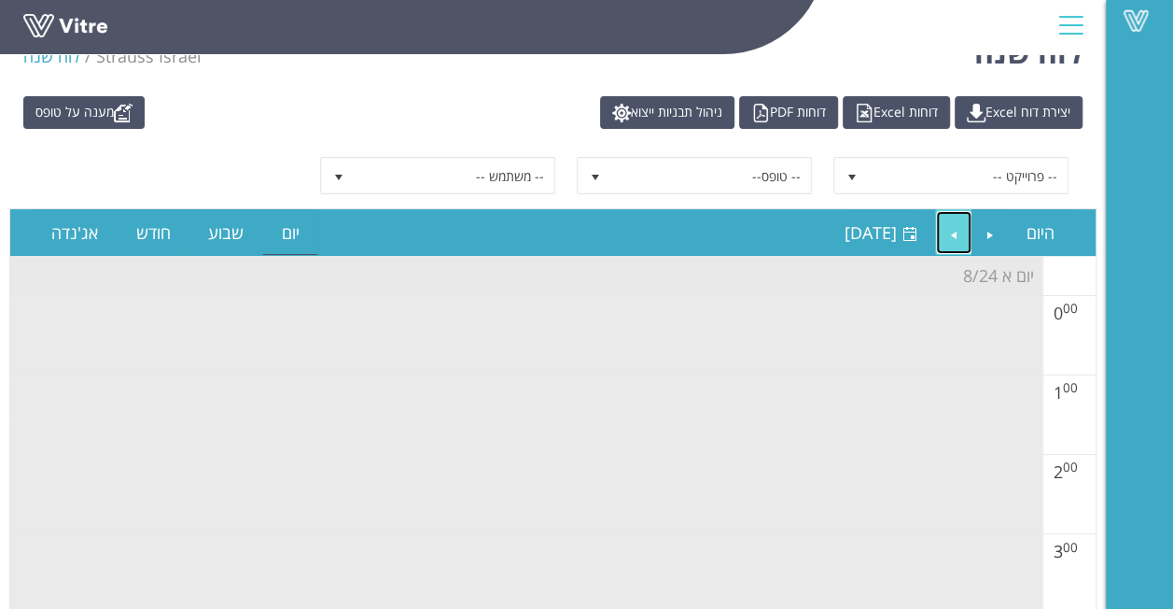
click at [939, 237] on link "Next" at bounding box center [953, 232] width 35 height 43
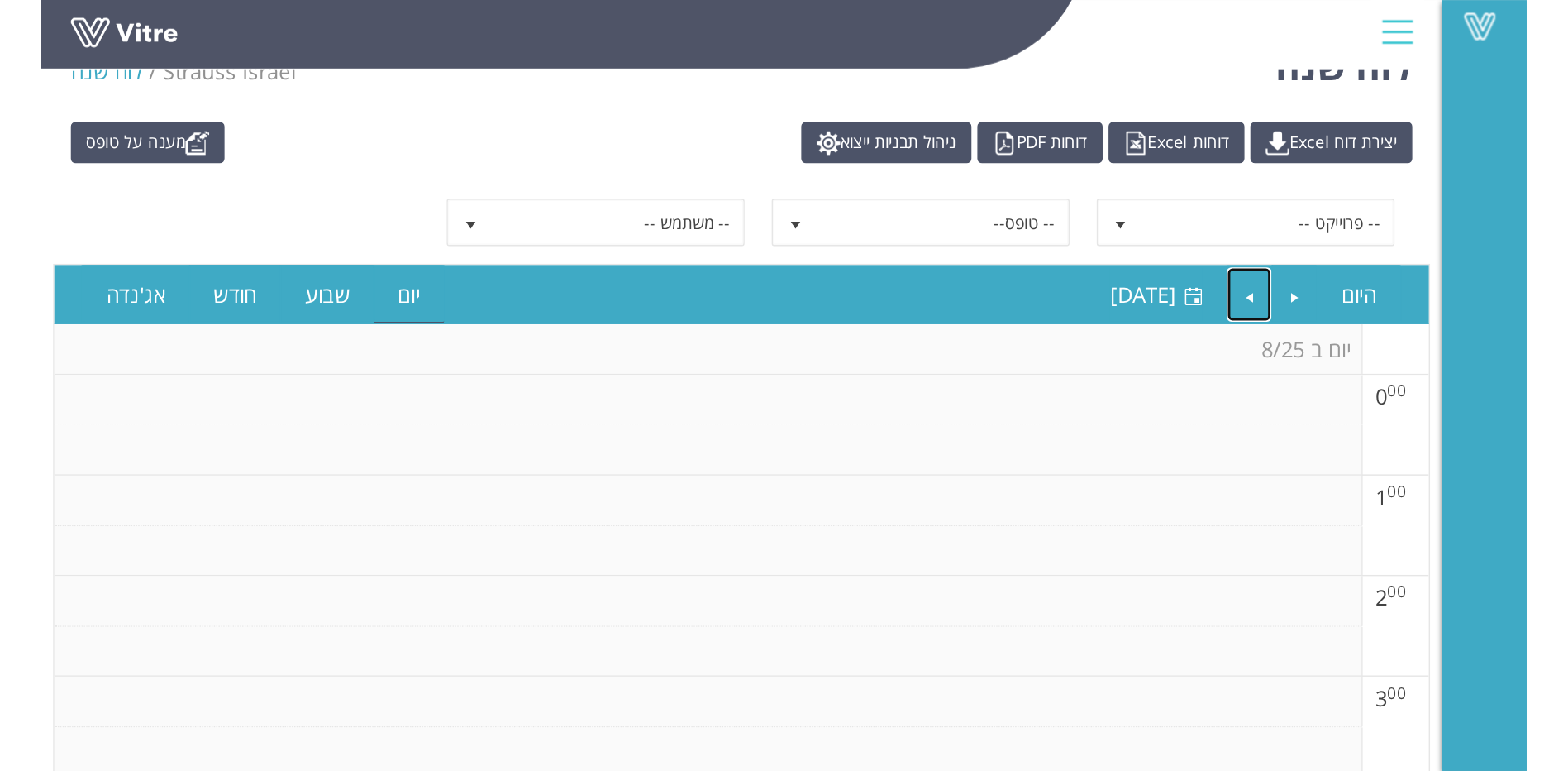
scroll to position [0, 0]
